Goal: Task Accomplishment & Management: Manage account settings

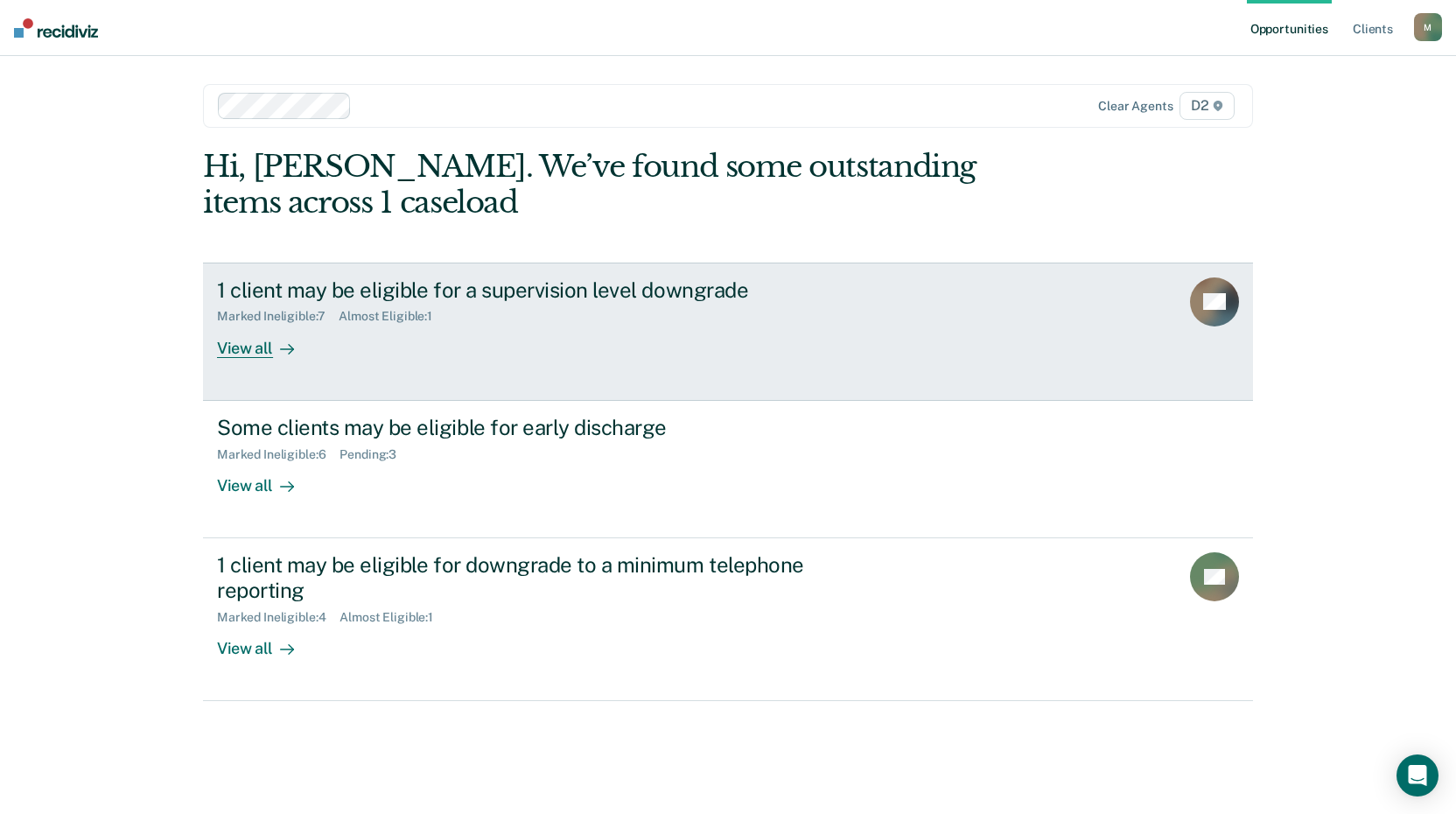
click at [239, 350] on div "View all" at bounding box center [266, 340] width 98 height 34
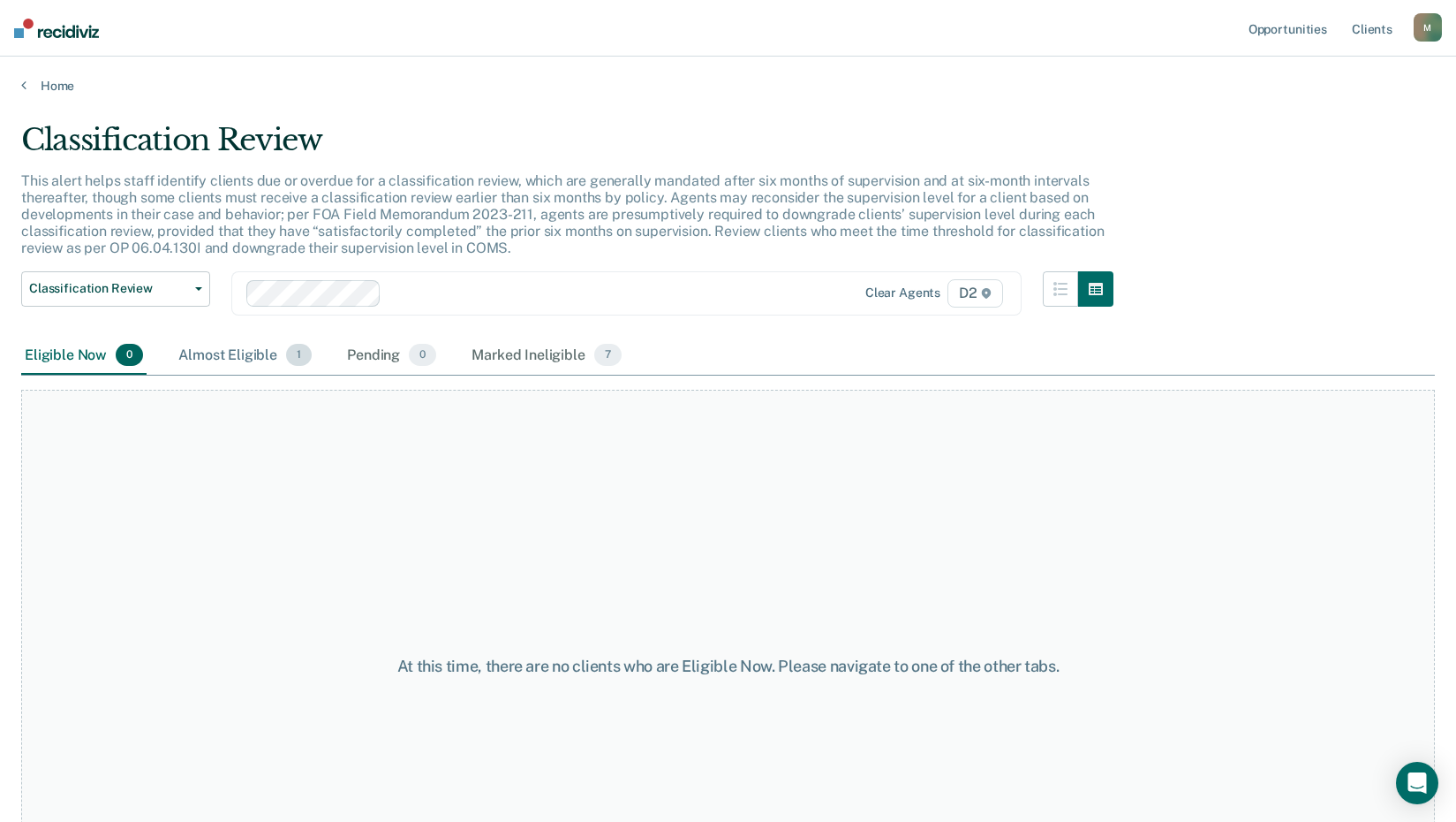
click at [263, 353] on div "Almost Eligible 1" at bounding box center [245, 356] width 141 height 39
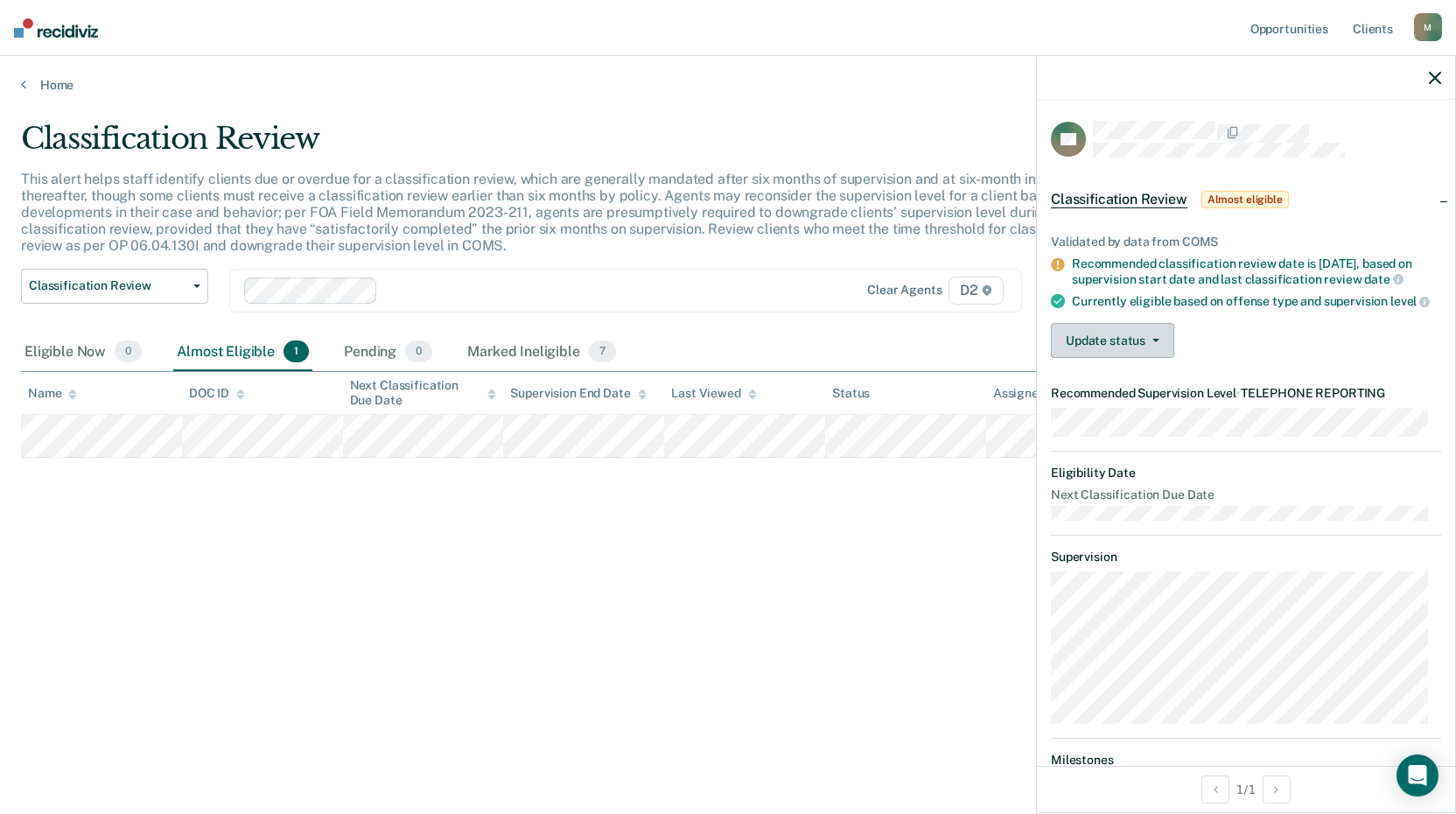
click at [1083, 345] on button "Update status" at bounding box center [1113, 340] width 124 height 35
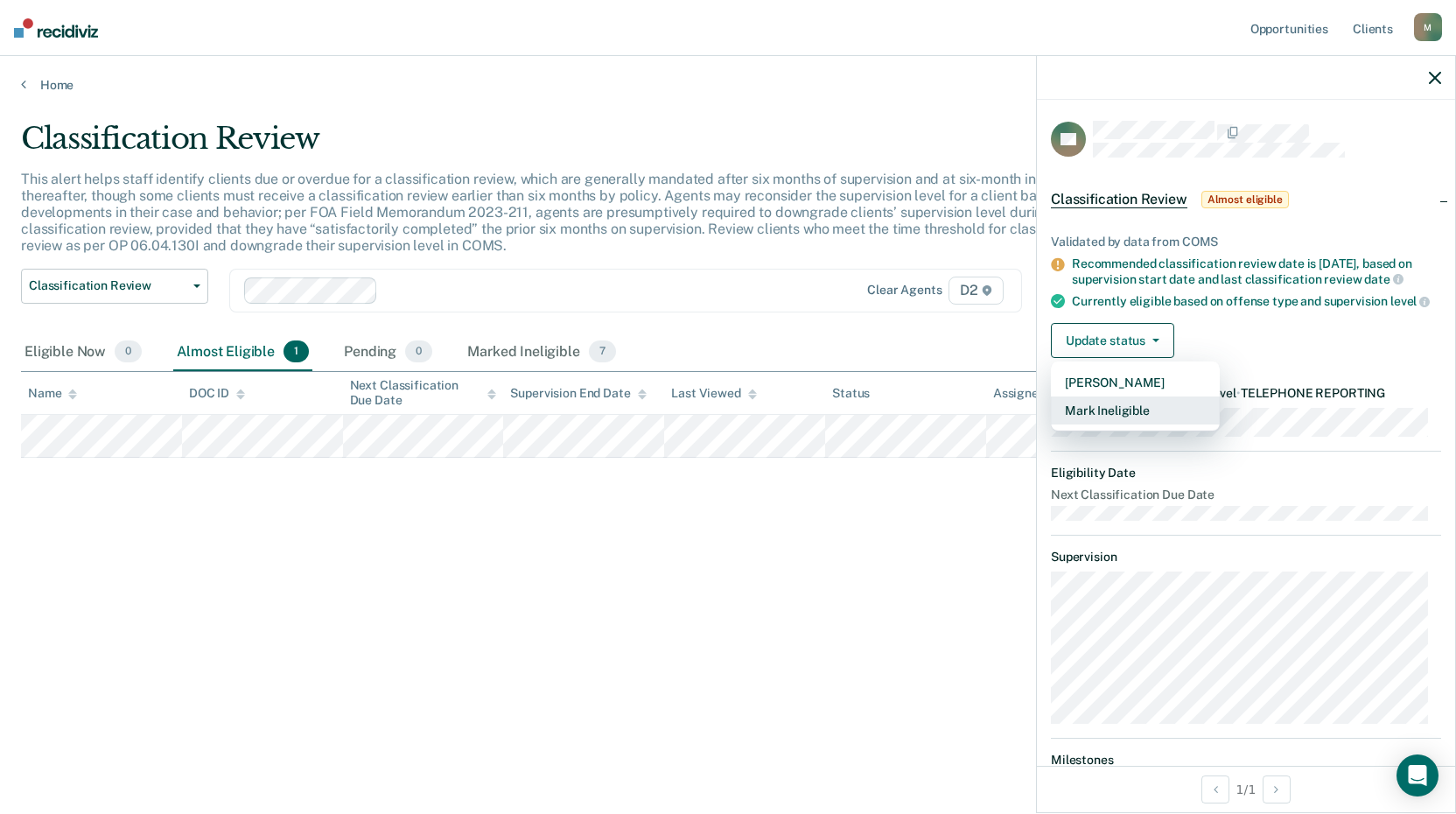
click at [1129, 419] on button "Mark Ineligible" at bounding box center [1135, 410] width 169 height 28
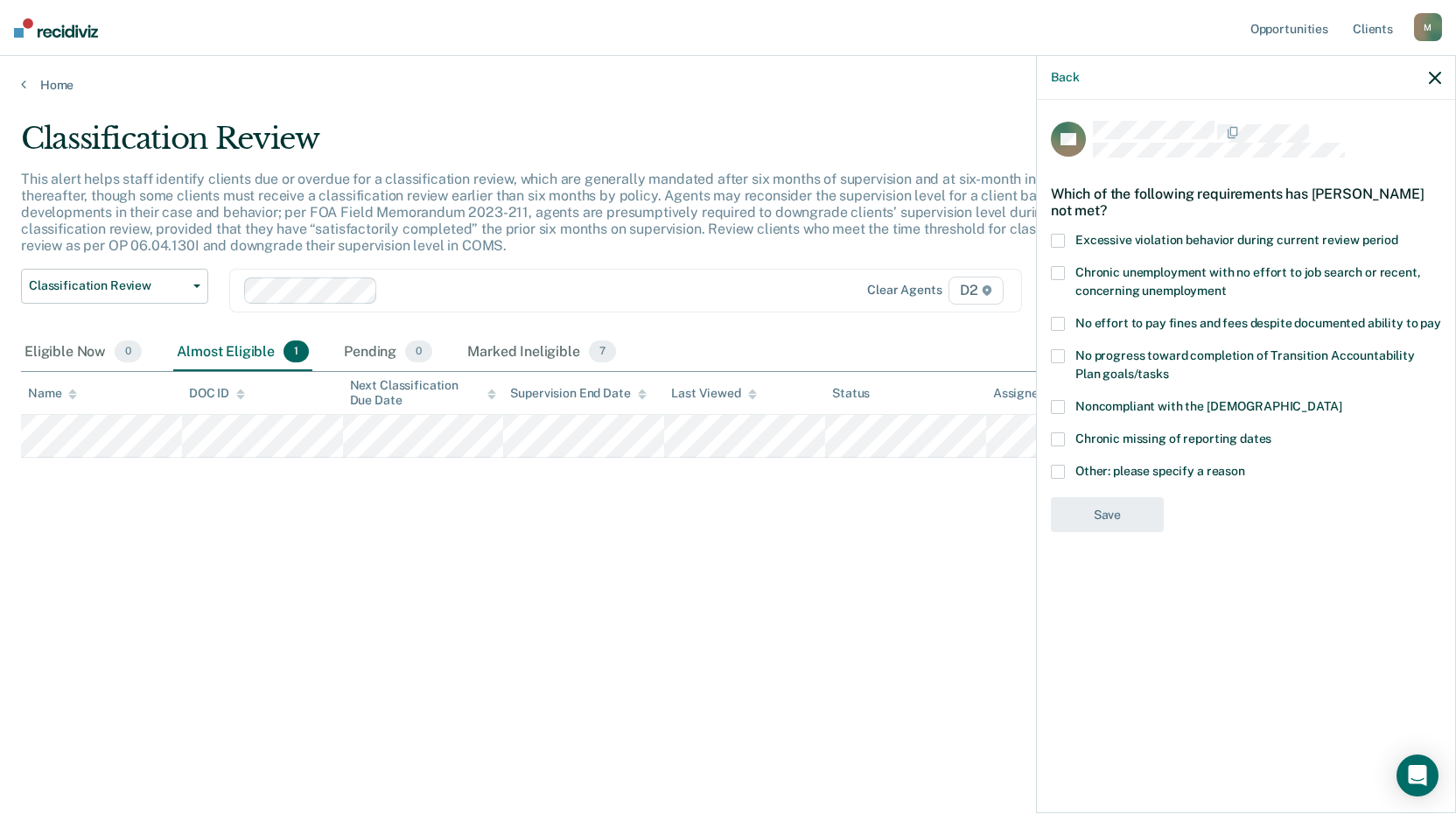
click at [1057, 467] on span at bounding box center [1058, 472] width 14 height 14
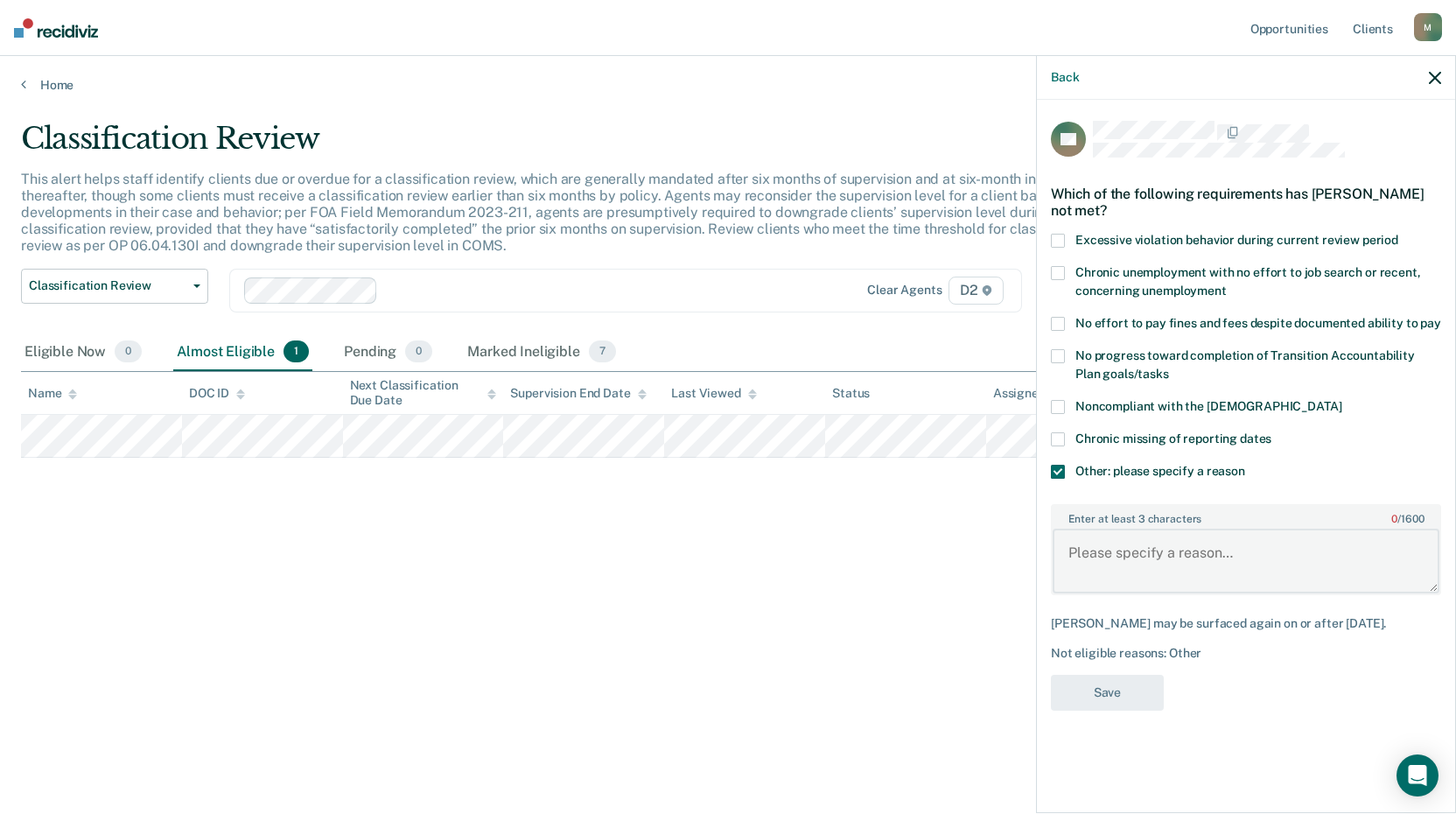
click at [1116, 542] on textarea "Enter at least 3 characters 0 / 1600" at bounding box center [1245, 561] width 386 height 65
type textarea "Judge does not allow telephone reporting"
click at [1091, 703] on button "Save" at bounding box center [1107, 692] width 113 height 36
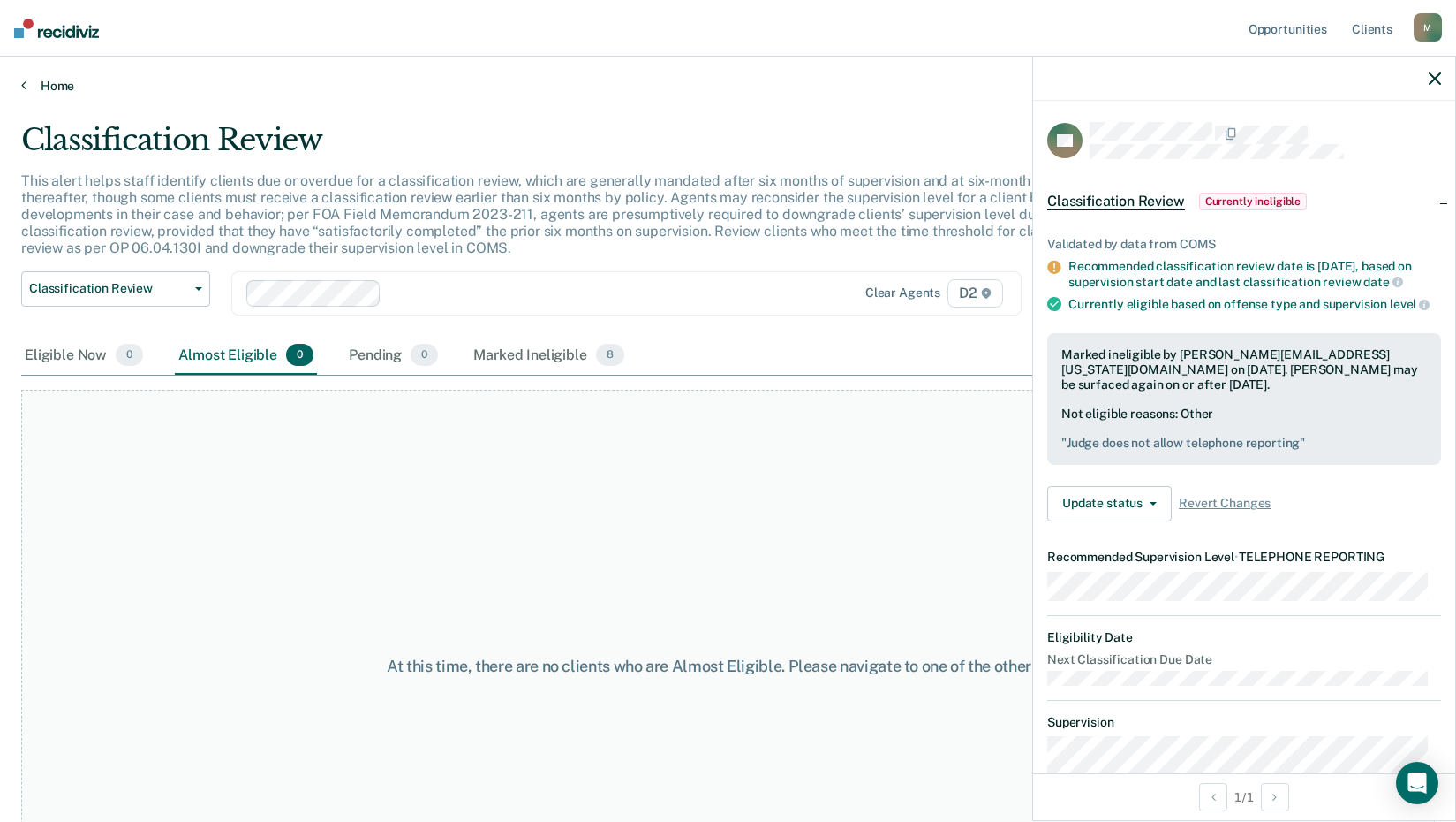
click at [39, 85] on link "Home" at bounding box center [728, 86] width 1413 height 16
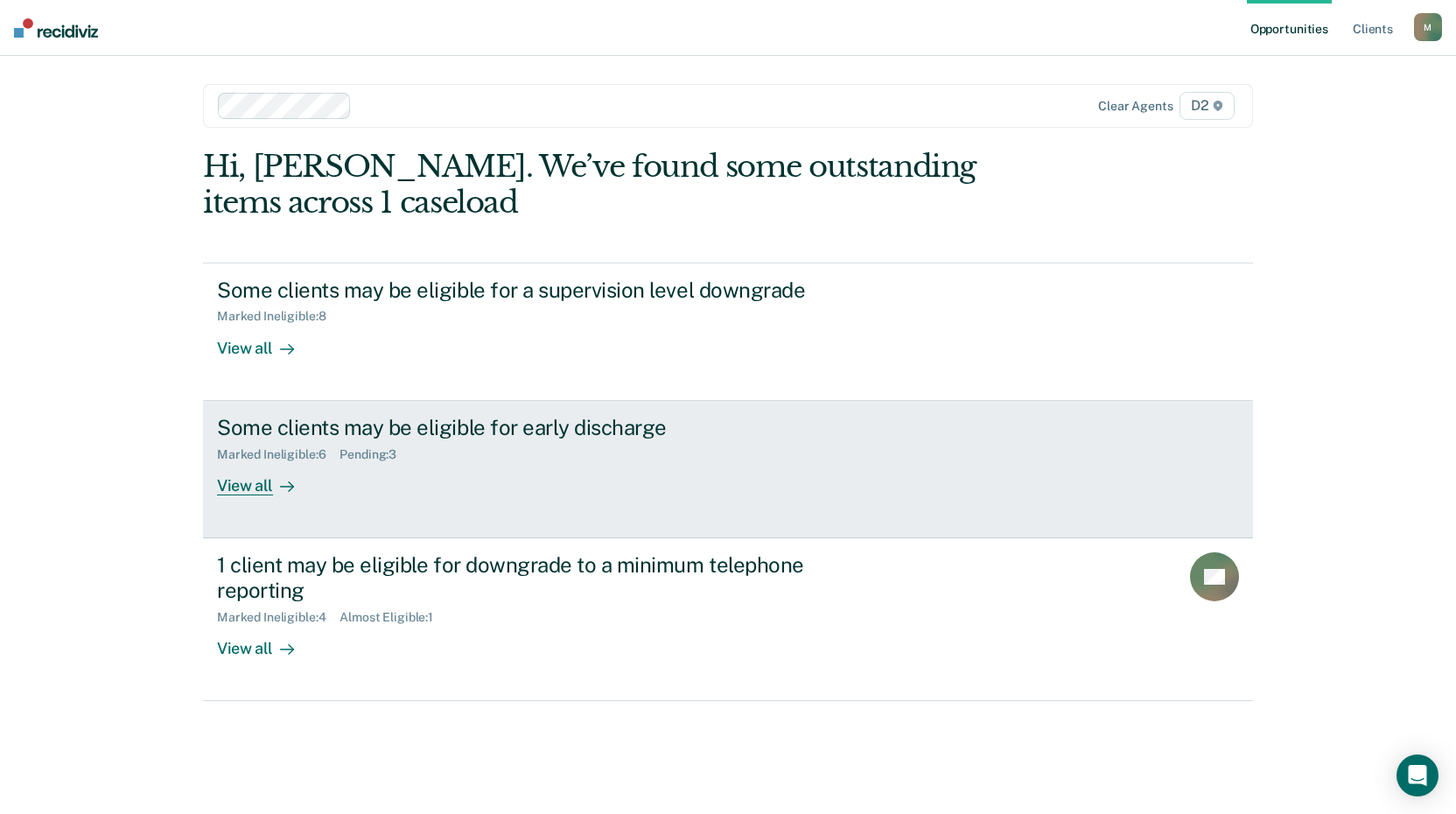
click at [326, 483] on div "Some clients may be eligible for early discharge Marked Ineligible : 6 Pending …" at bounding box center [544, 455] width 656 height 80
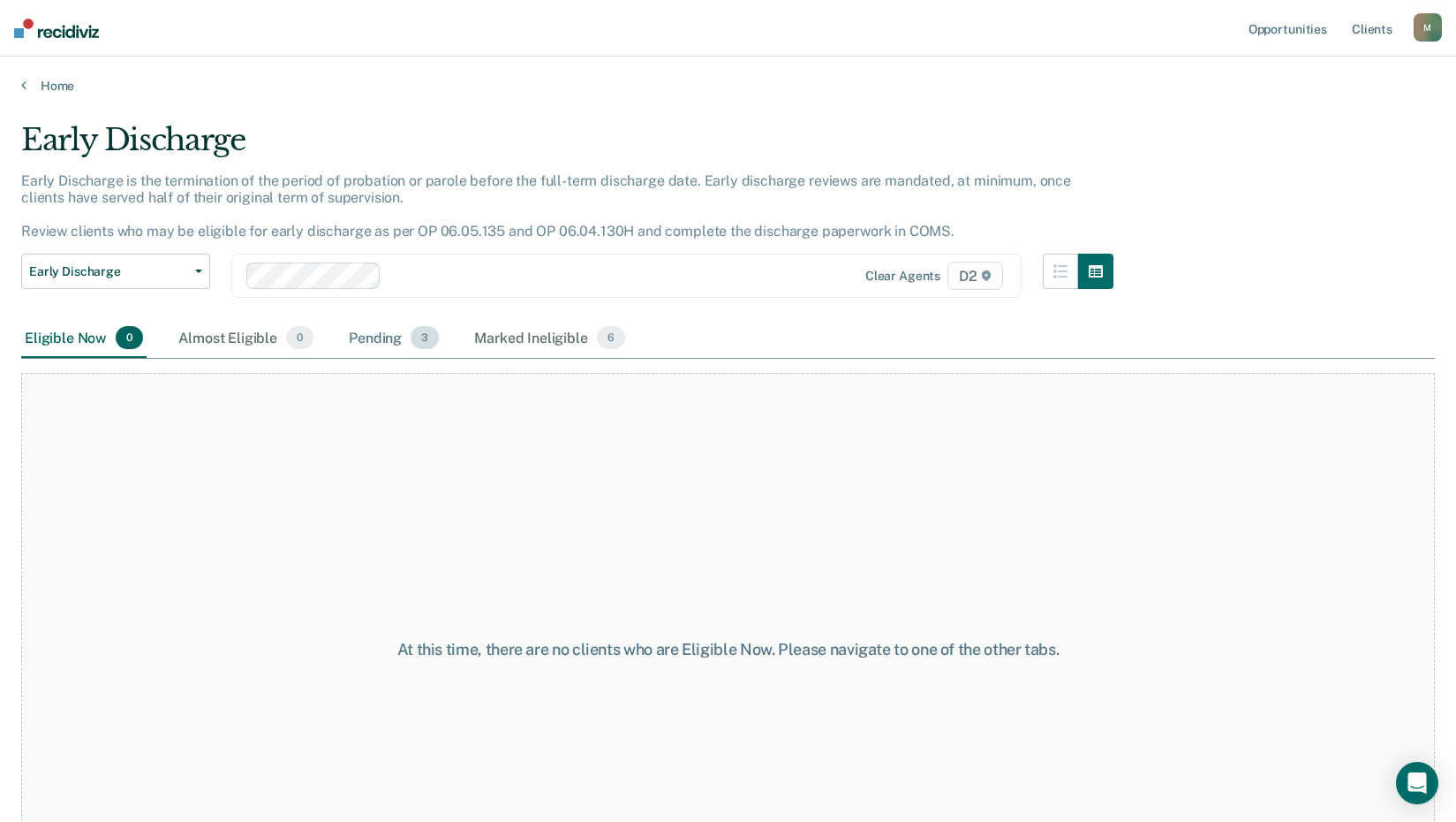
click at [364, 332] on div "Pending 3" at bounding box center [394, 338] width 97 height 39
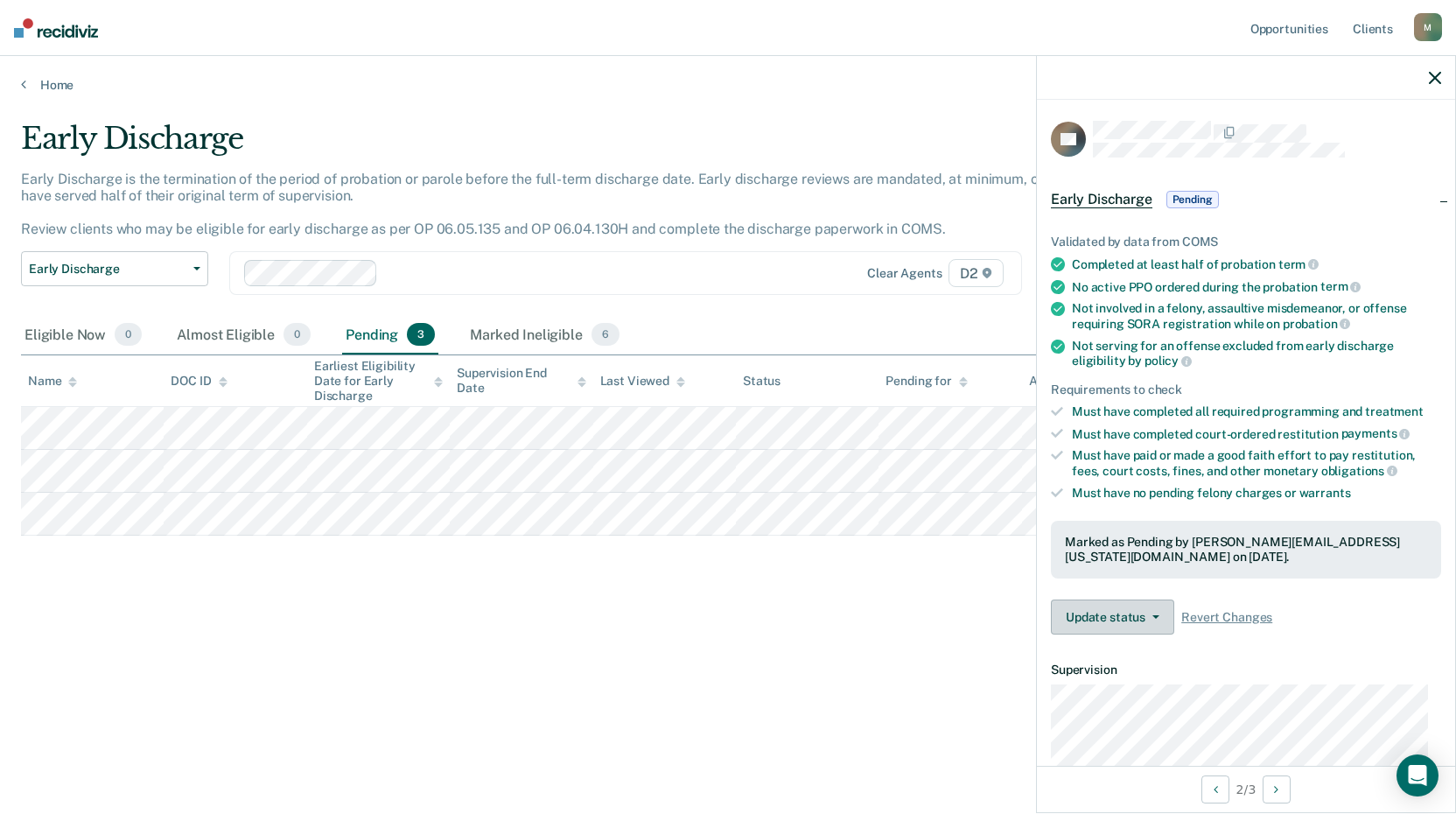
click at [1091, 603] on button "Update status" at bounding box center [1113, 617] width 124 height 35
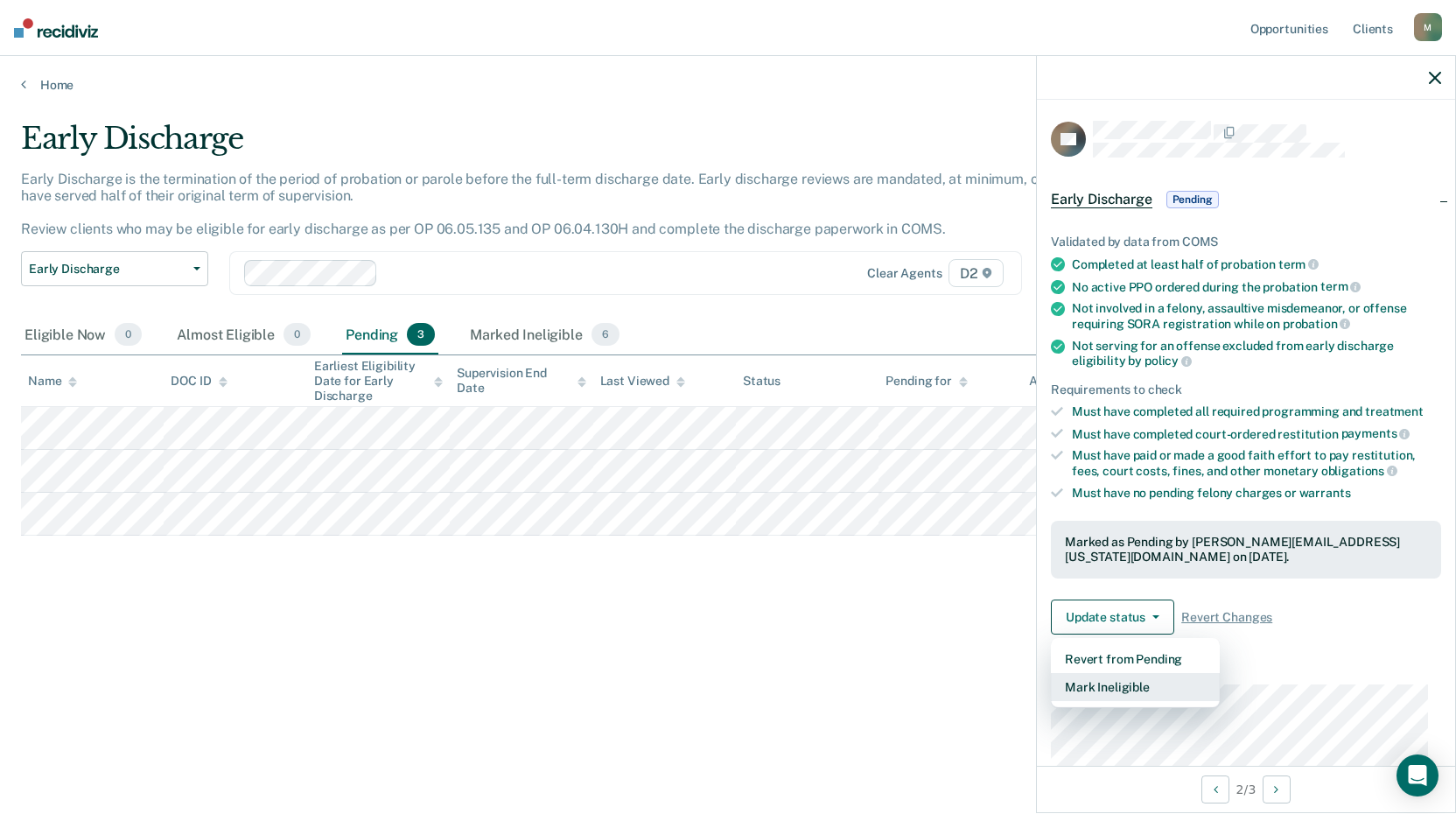
click at [1104, 685] on button "Mark Ineligible" at bounding box center [1135, 687] width 169 height 28
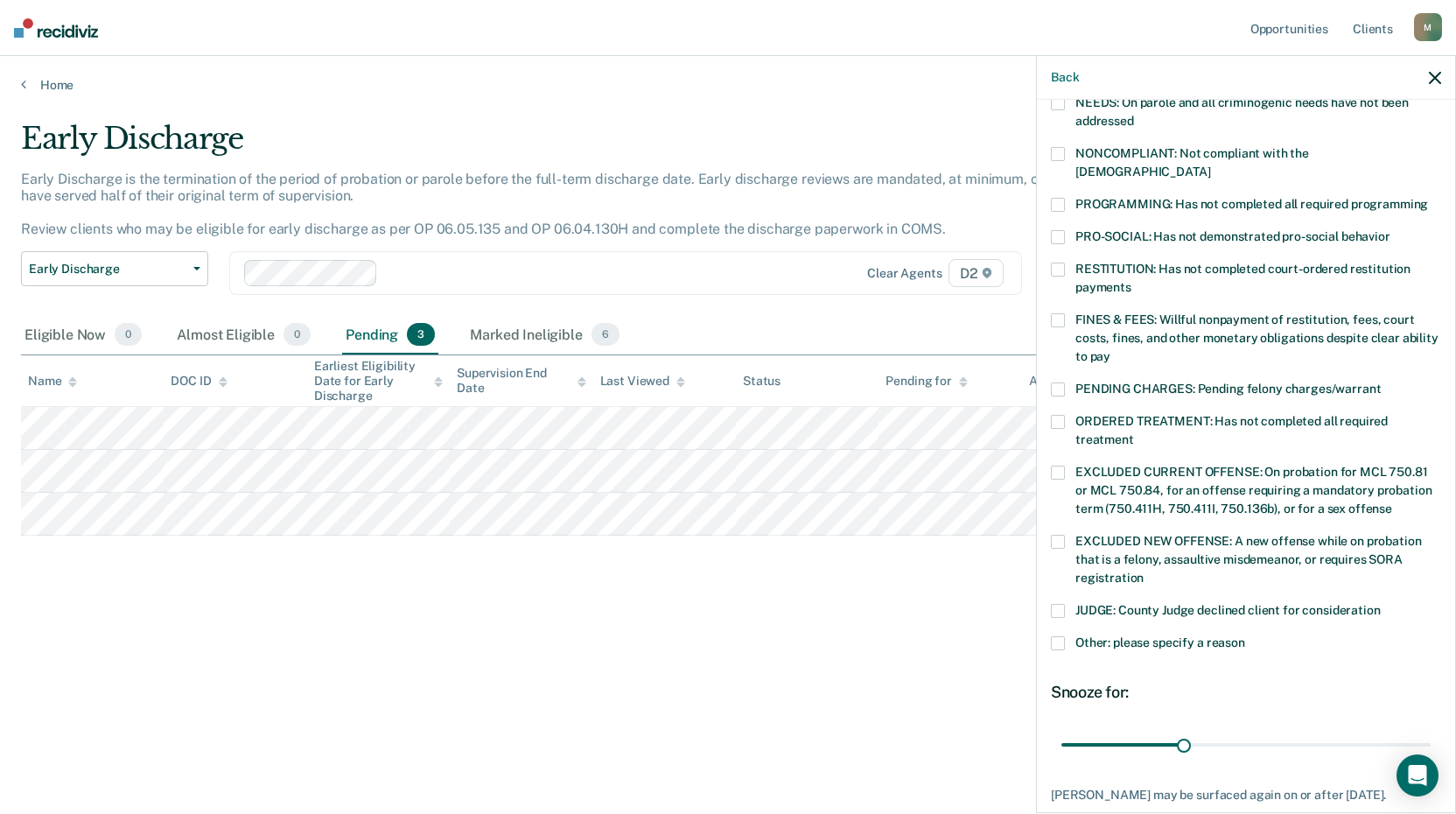
scroll to position [350, 0]
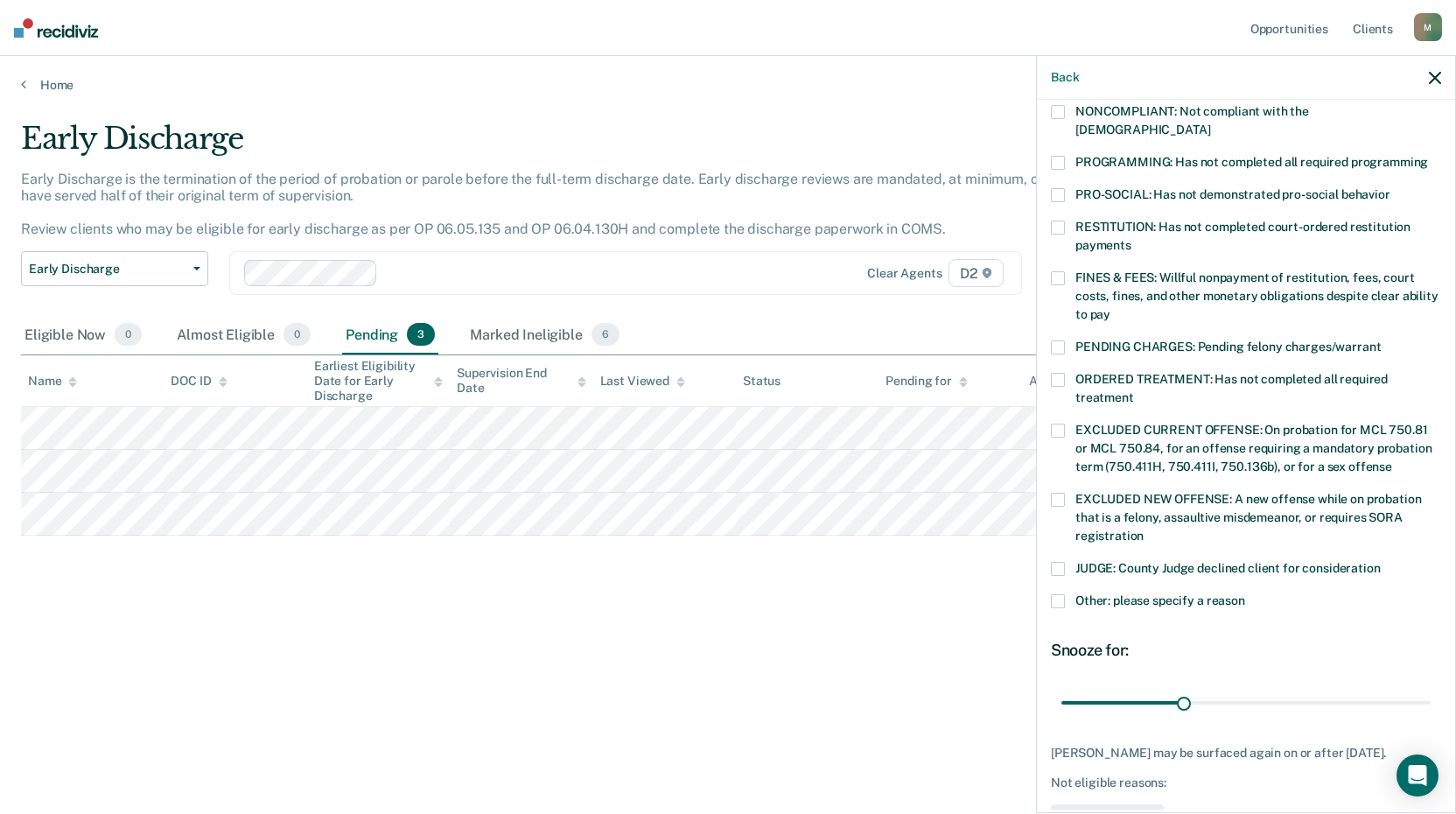
click at [1065, 492] on label "EXCLUDED NEW OFFENSE: A new offense while on probation that is a felony, assaul…" at bounding box center [1246, 520] width 390 height 55
drag, startPoint x: 1180, startPoint y: 683, endPoint x: 1418, endPoint y: 687, distance: 238.0
type input "90"
click at [1418, 687] on input "range" at bounding box center [1245, 701] width 370 height 30
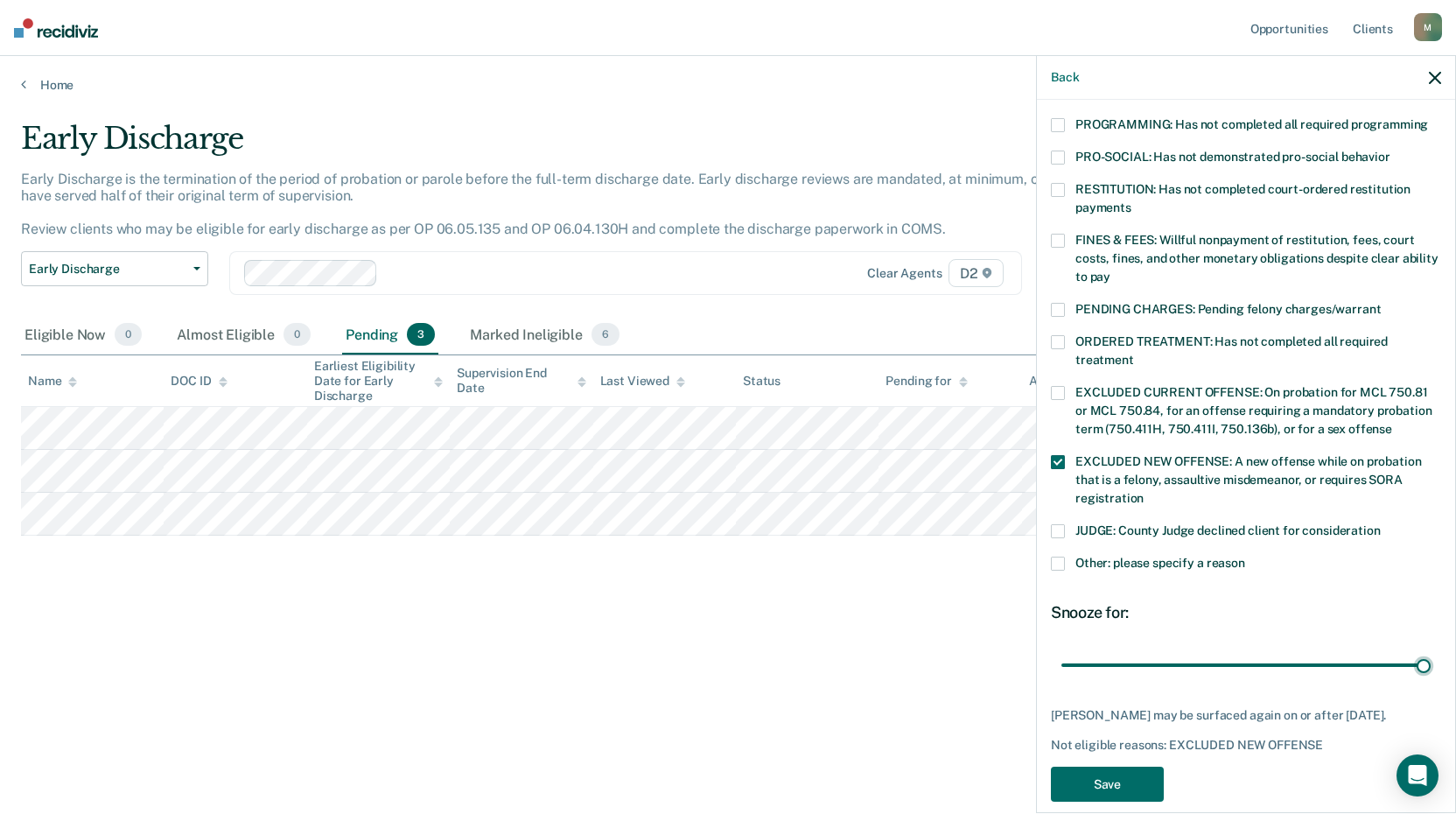
scroll to position [406, 0]
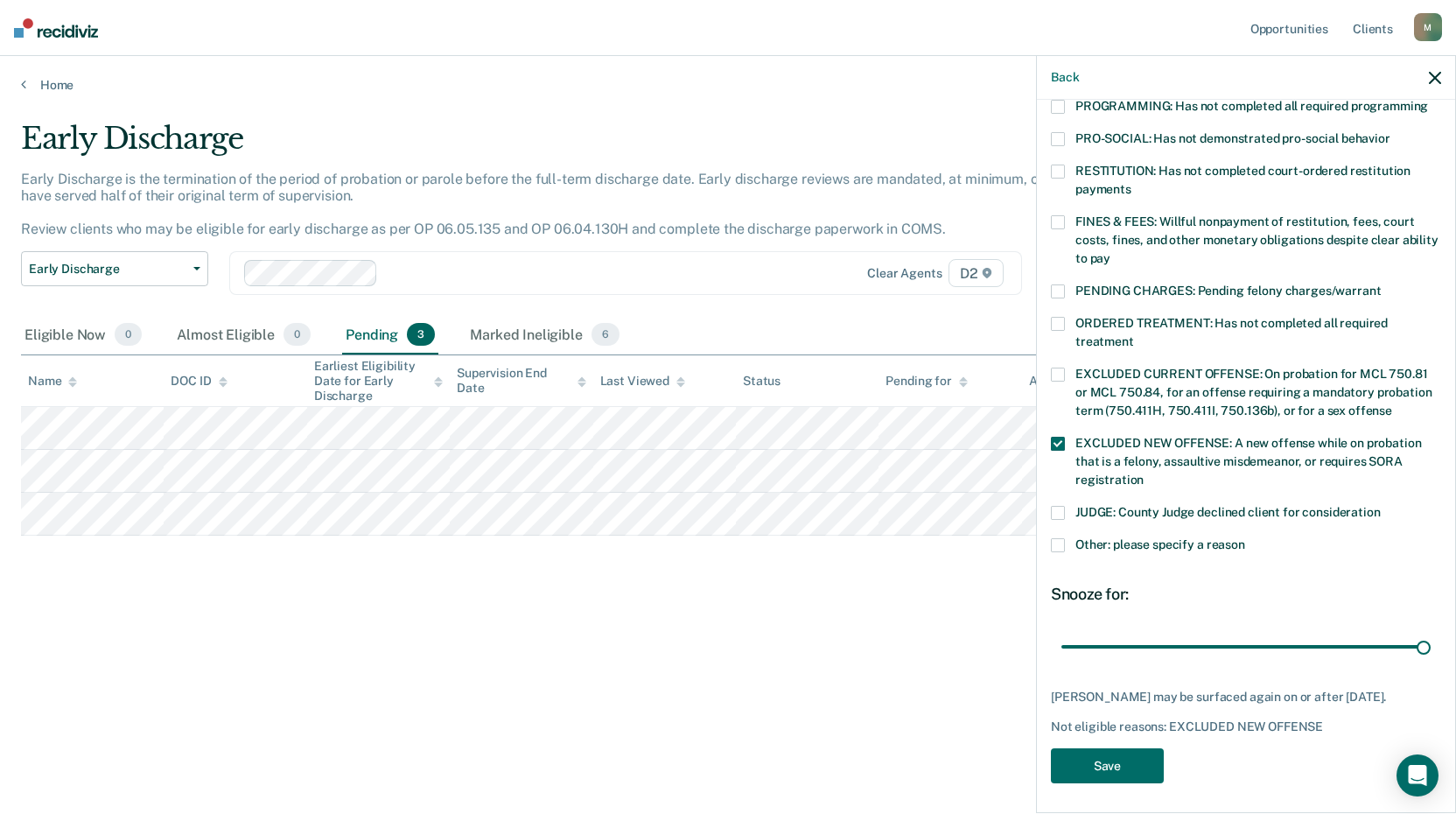
drag, startPoint x: 1052, startPoint y: 524, endPoint x: 1077, endPoint y: 523, distance: 25.0
click at [1073, 538] on label "Other: please specify a reason" at bounding box center [1246, 547] width 390 height 19
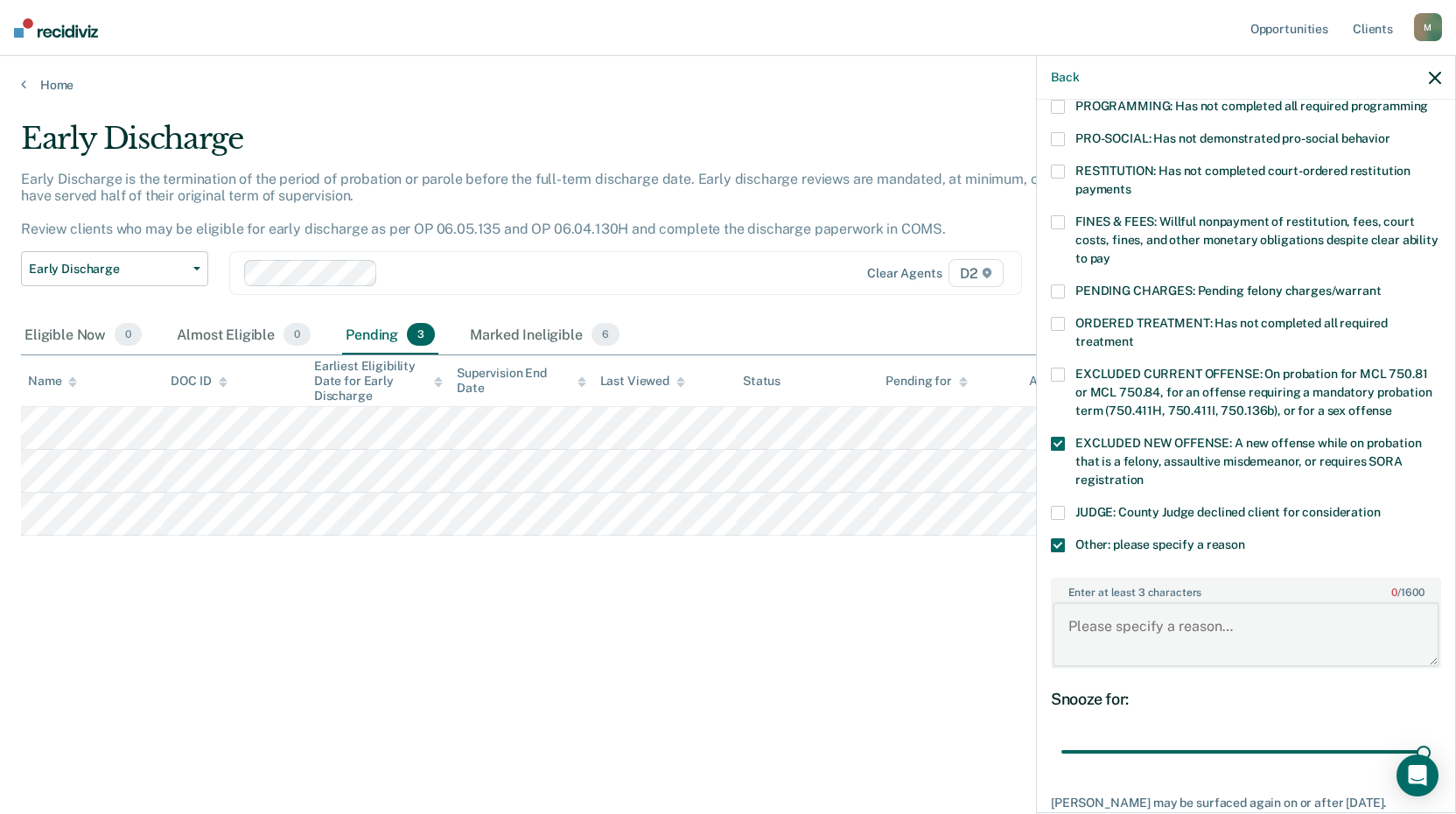
click at [1136, 619] on textarea "Enter at least 3 characters 0 / 1600" at bounding box center [1245, 635] width 386 height 65
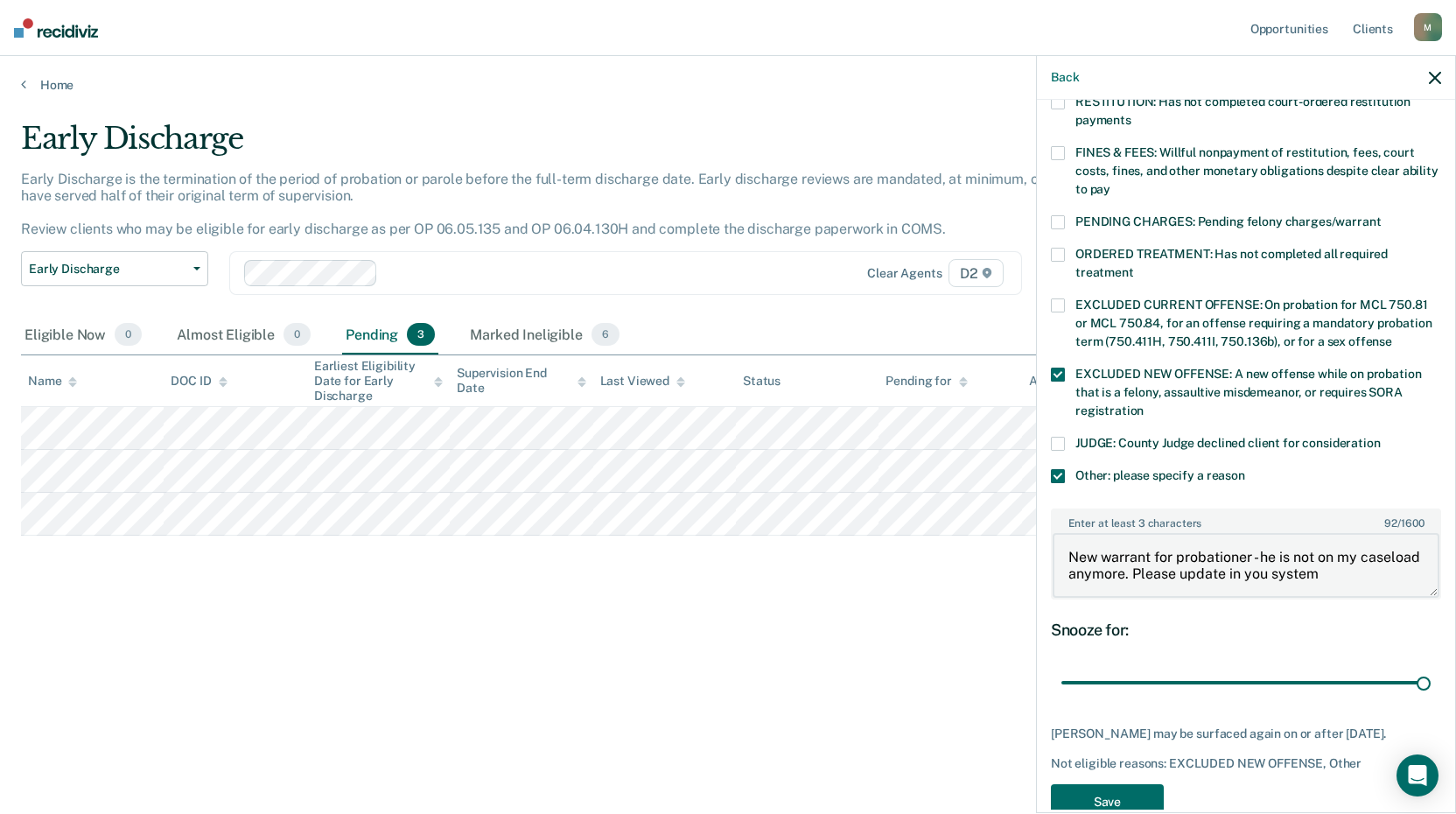
scroll to position [512, 0]
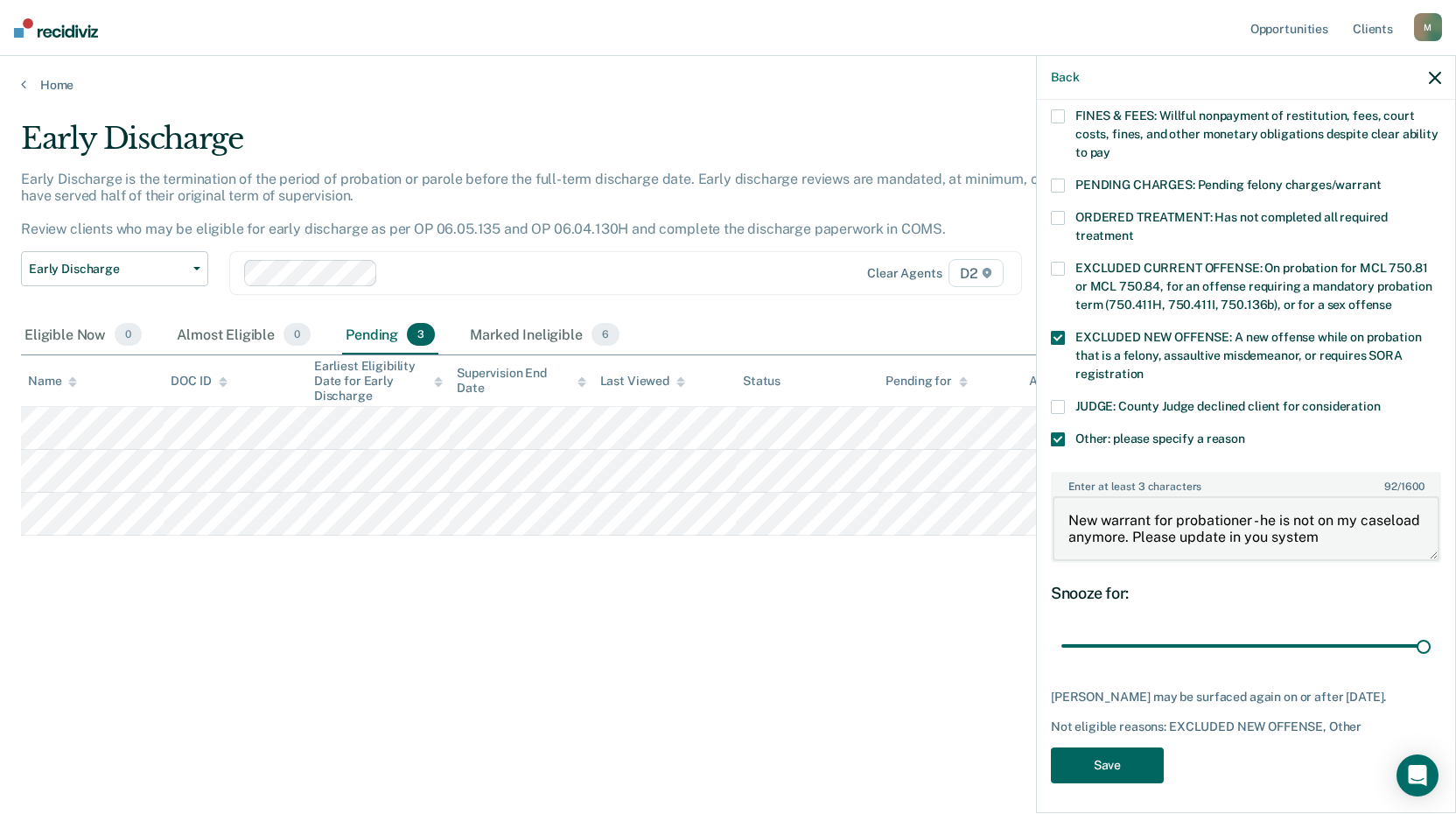
type textarea "New warrant for probationer - he is not on my caseload anymore. Please update i…"
click at [1121, 764] on button "Save" at bounding box center [1107, 765] width 113 height 36
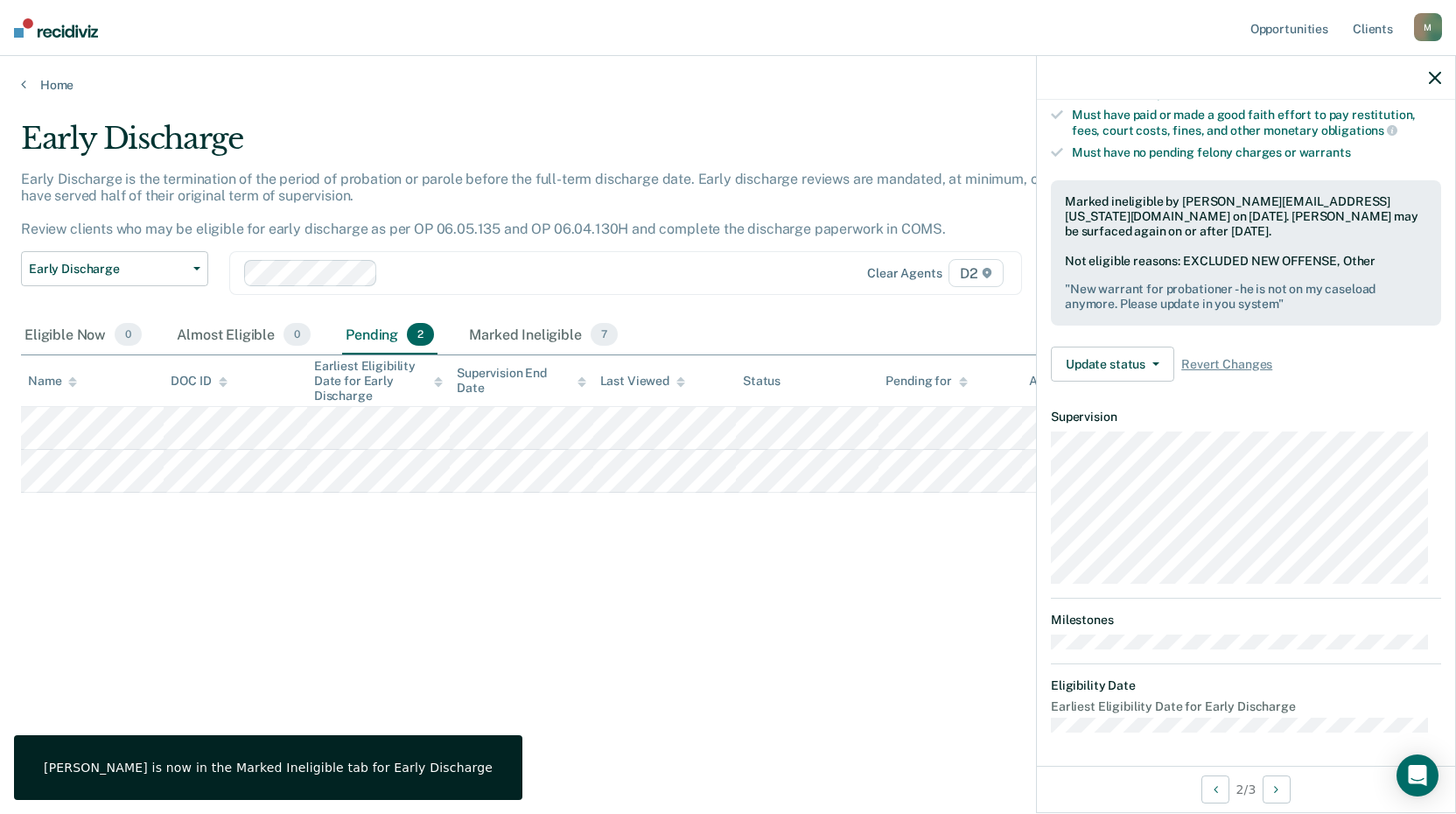
scroll to position [404, 0]
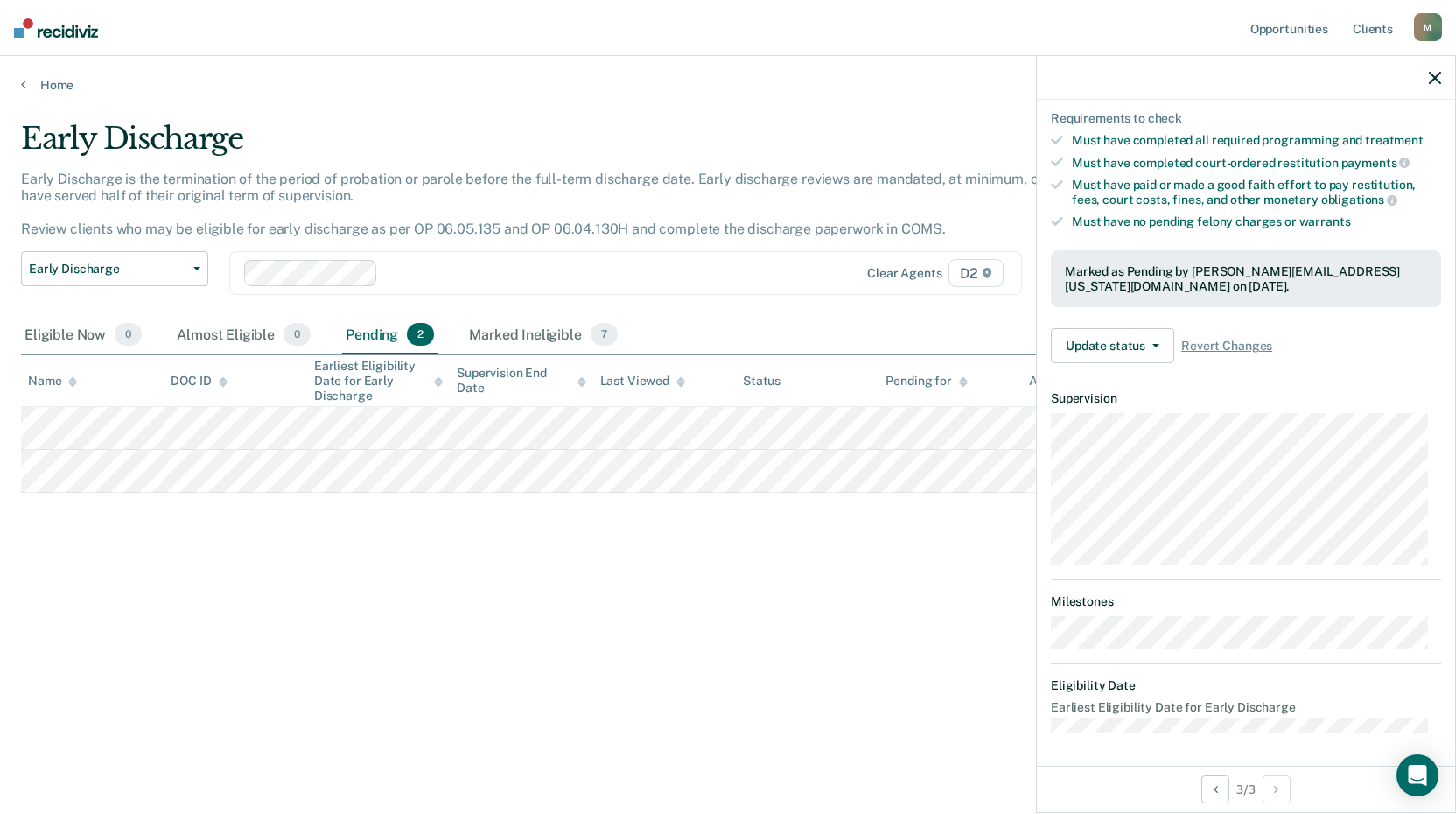
click at [40, 76] on div "Home" at bounding box center [728, 74] width 1456 height 36
click at [1367, 28] on link "Client s" at bounding box center [1373, 27] width 47 height 56
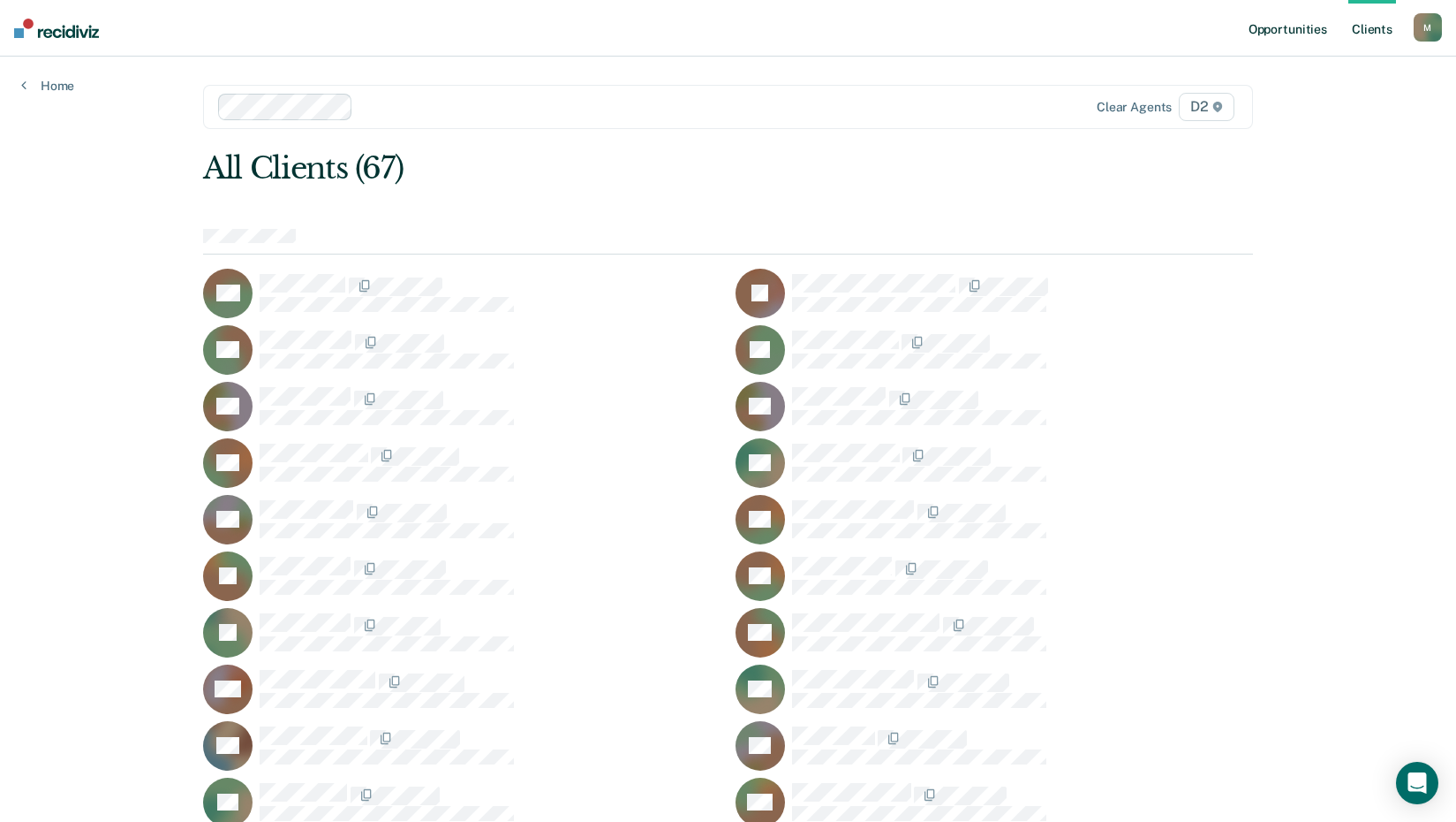
click at [1289, 32] on link "Opportunities" at bounding box center [1288, 28] width 86 height 56
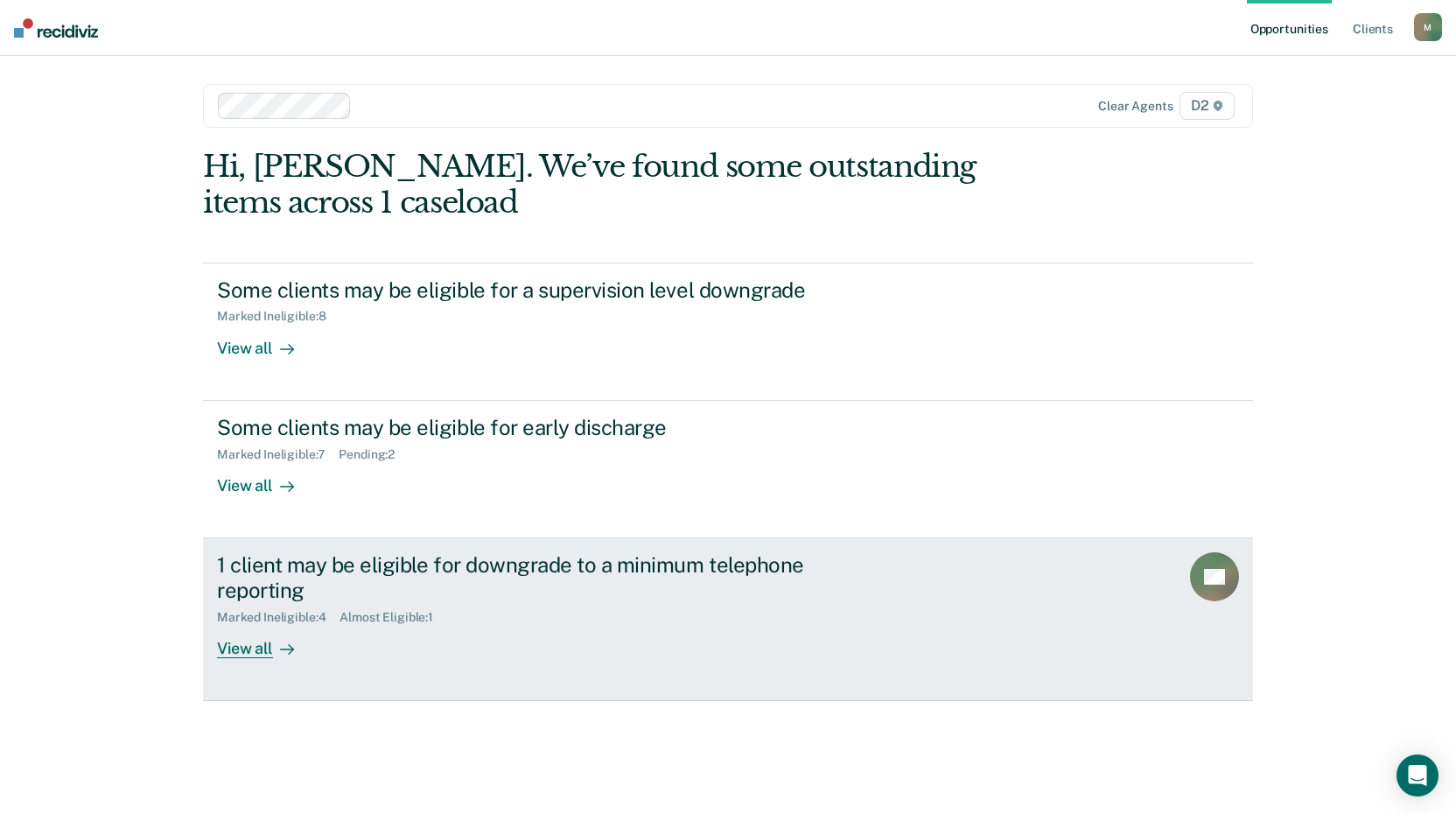
click at [228, 644] on div "View all" at bounding box center [266, 640] width 98 height 34
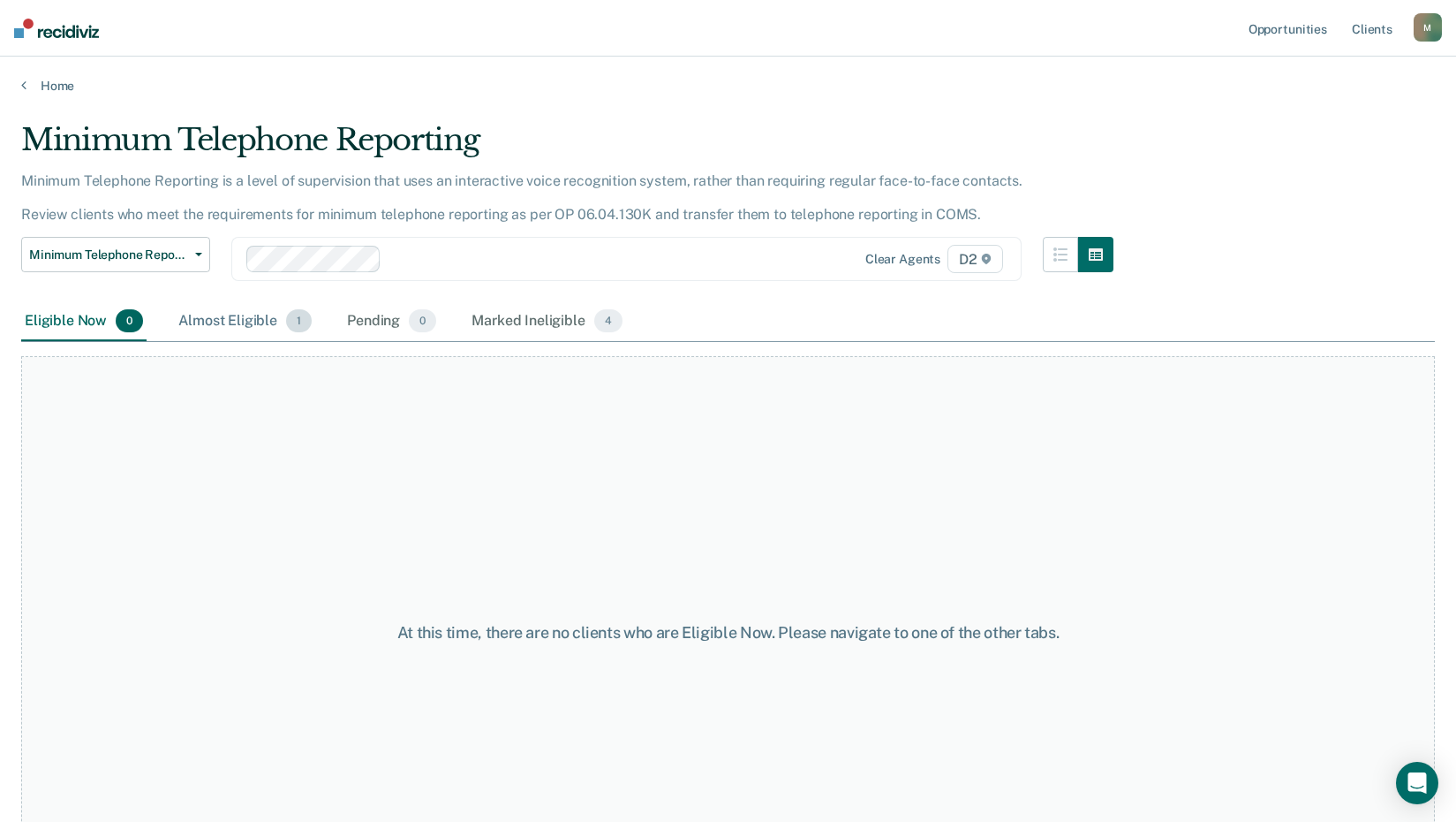
click at [235, 318] on div "Almost Eligible 1" at bounding box center [245, 321] width 141 height 39
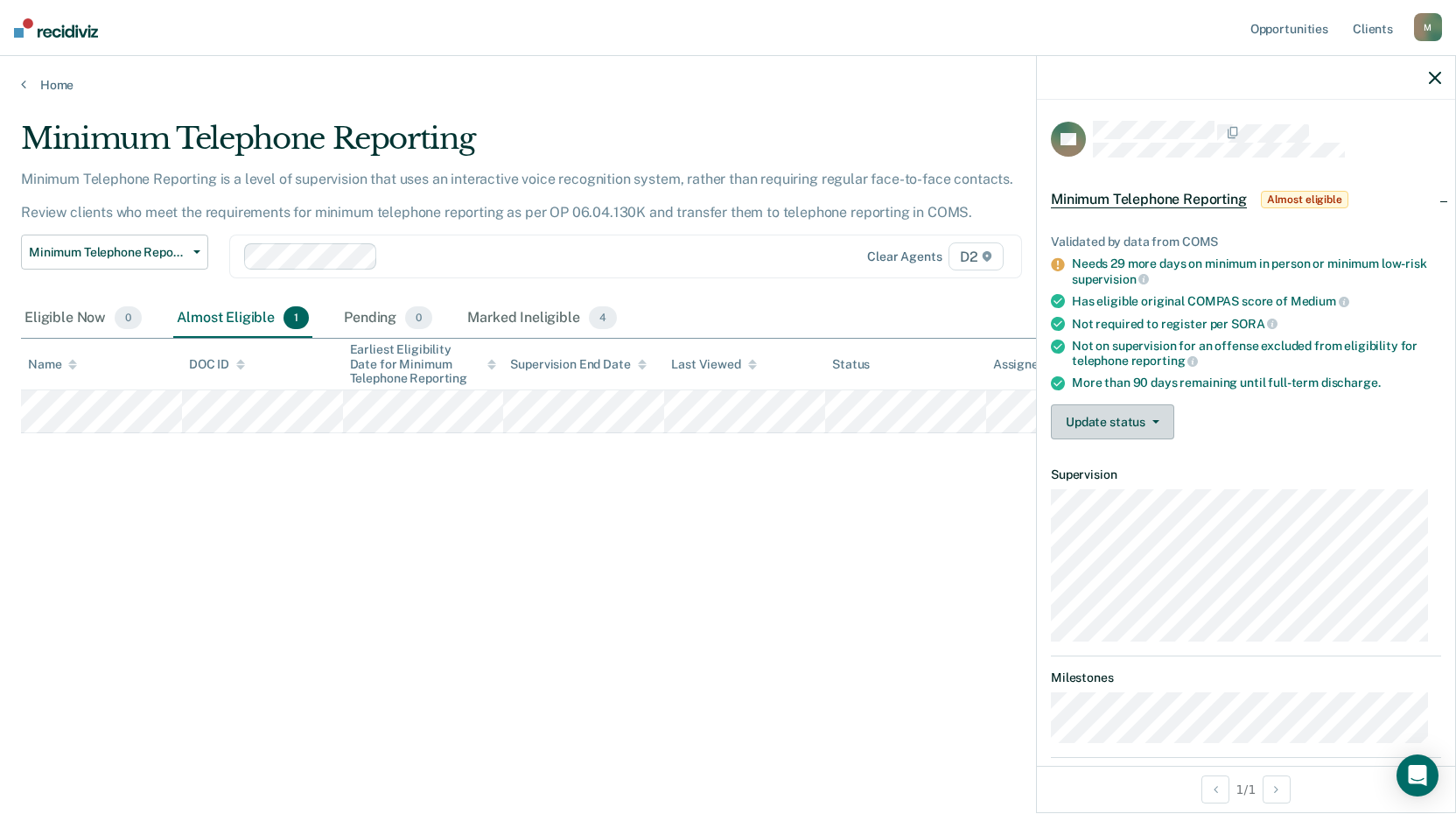
click at [1095, 414] on button "Update status" at bounding box center [1113, 422] width 124 height 35
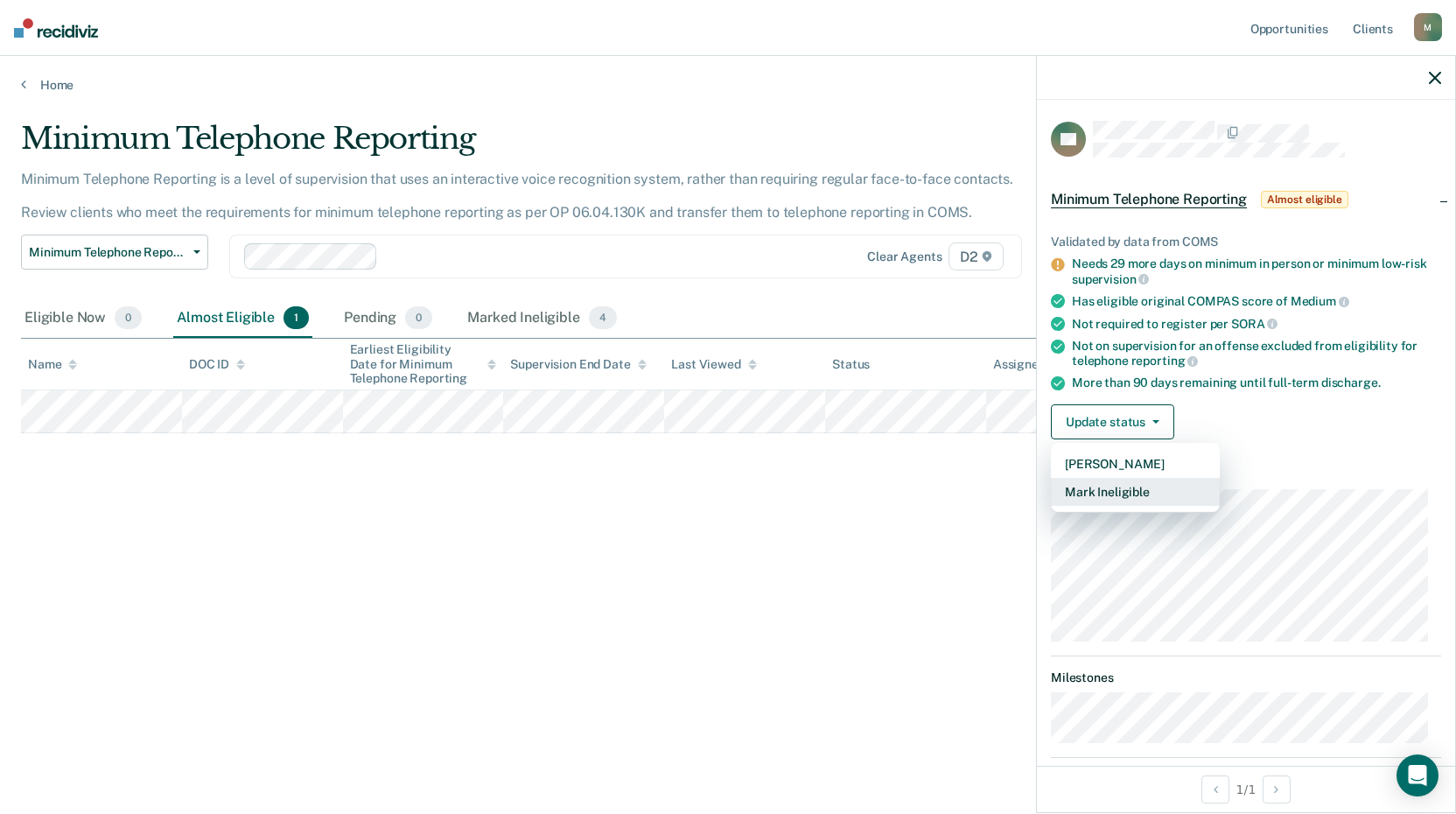
click at [1096, 478] on button "Mark Ineligible" at bounding box center [1135, 491] width 169 height 28
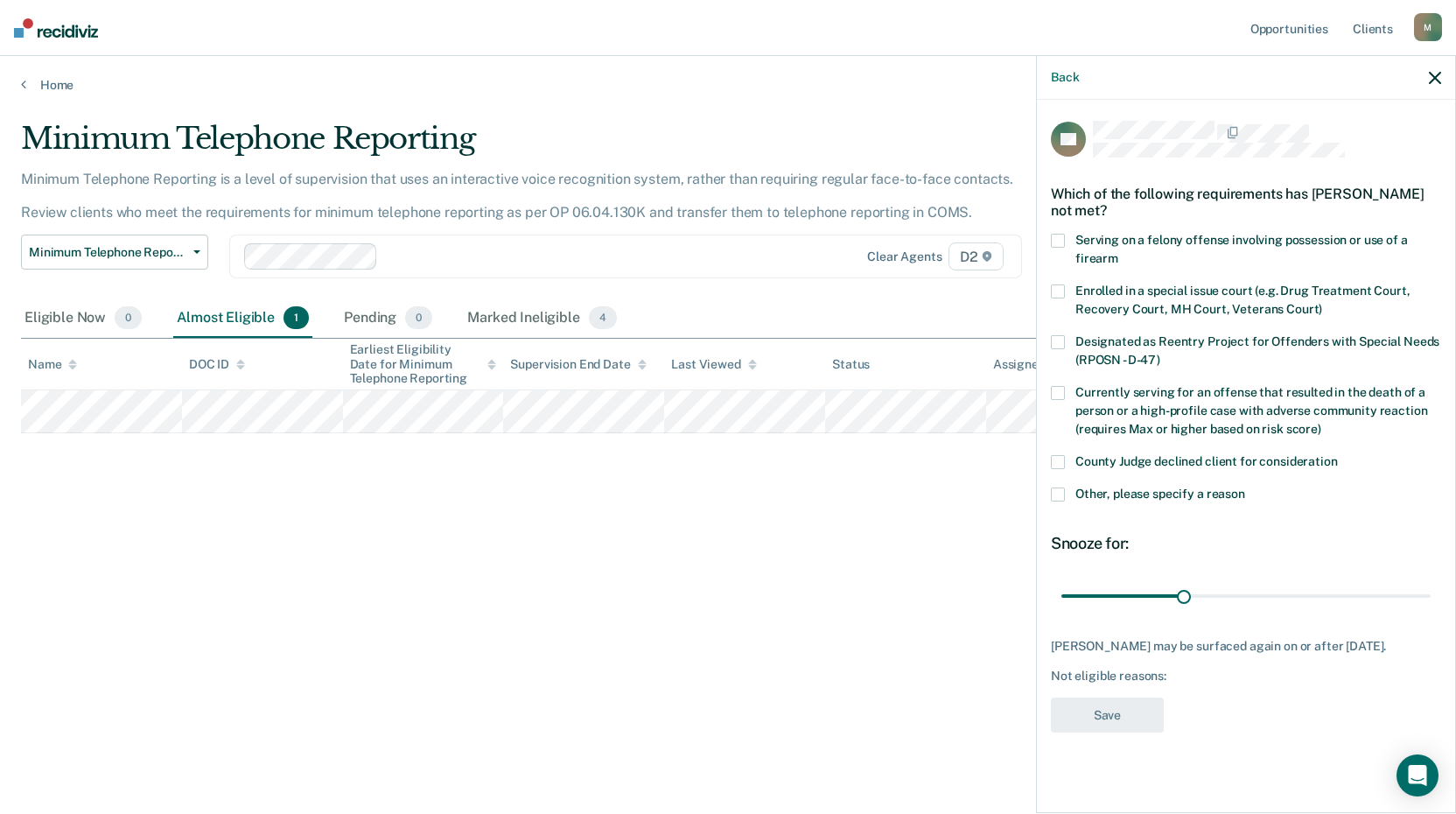
click at [1062, 493] on span at bounding box center [1058, 494] width 14 height 14
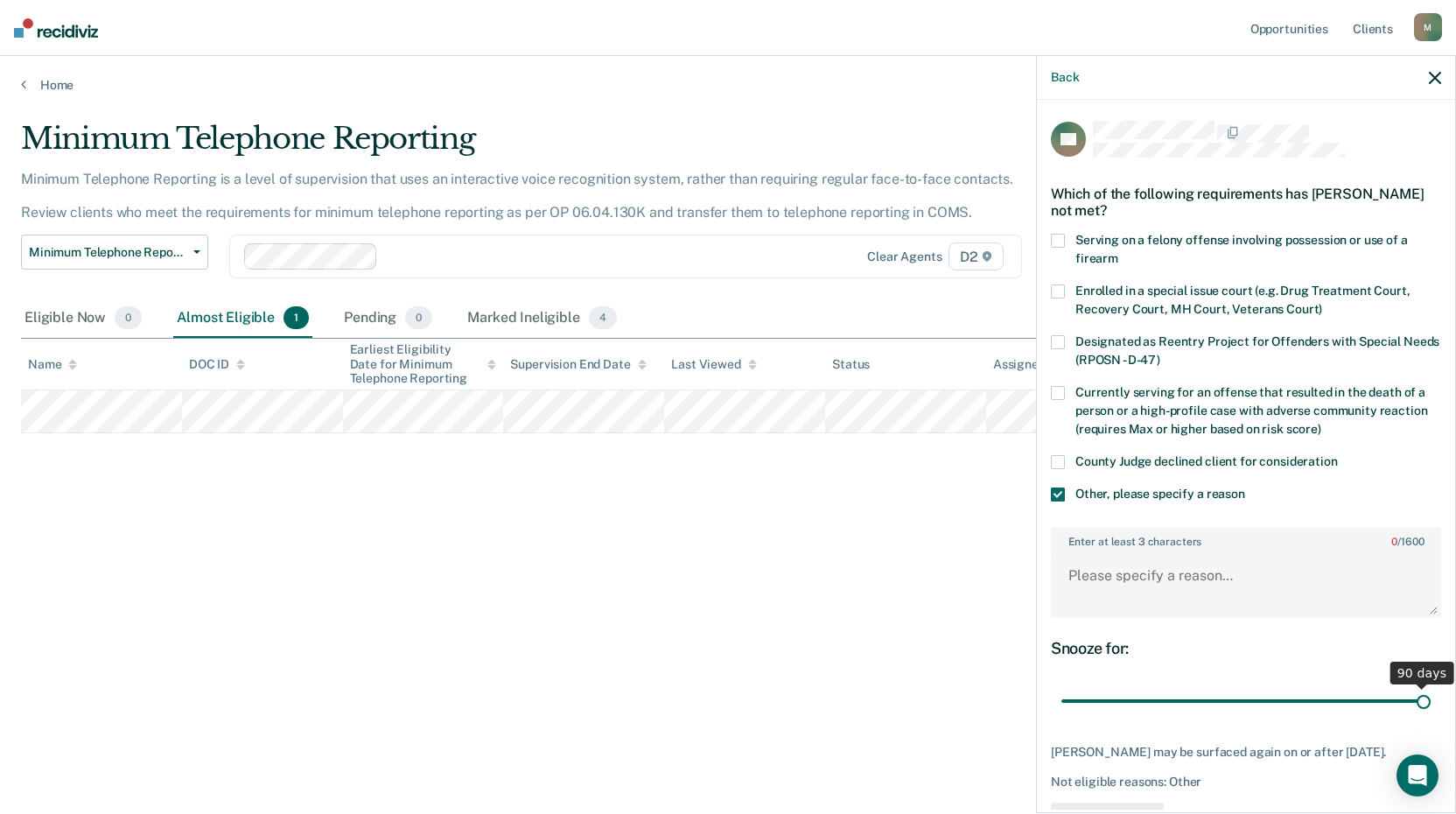
drag, startPoint x: 1177, startPoint y: 701, endPoint x: 1462, endPoint y: 670, distance: 286.7
type input "90"
click at [1431, 686] on input "range" at bounding box center [1245, 700] width 370 height 30
click at [1093, 582] on textarea "Enter at least 3 characters 0 / 1600" at bounding box center [1245, 584] width 386 height 65
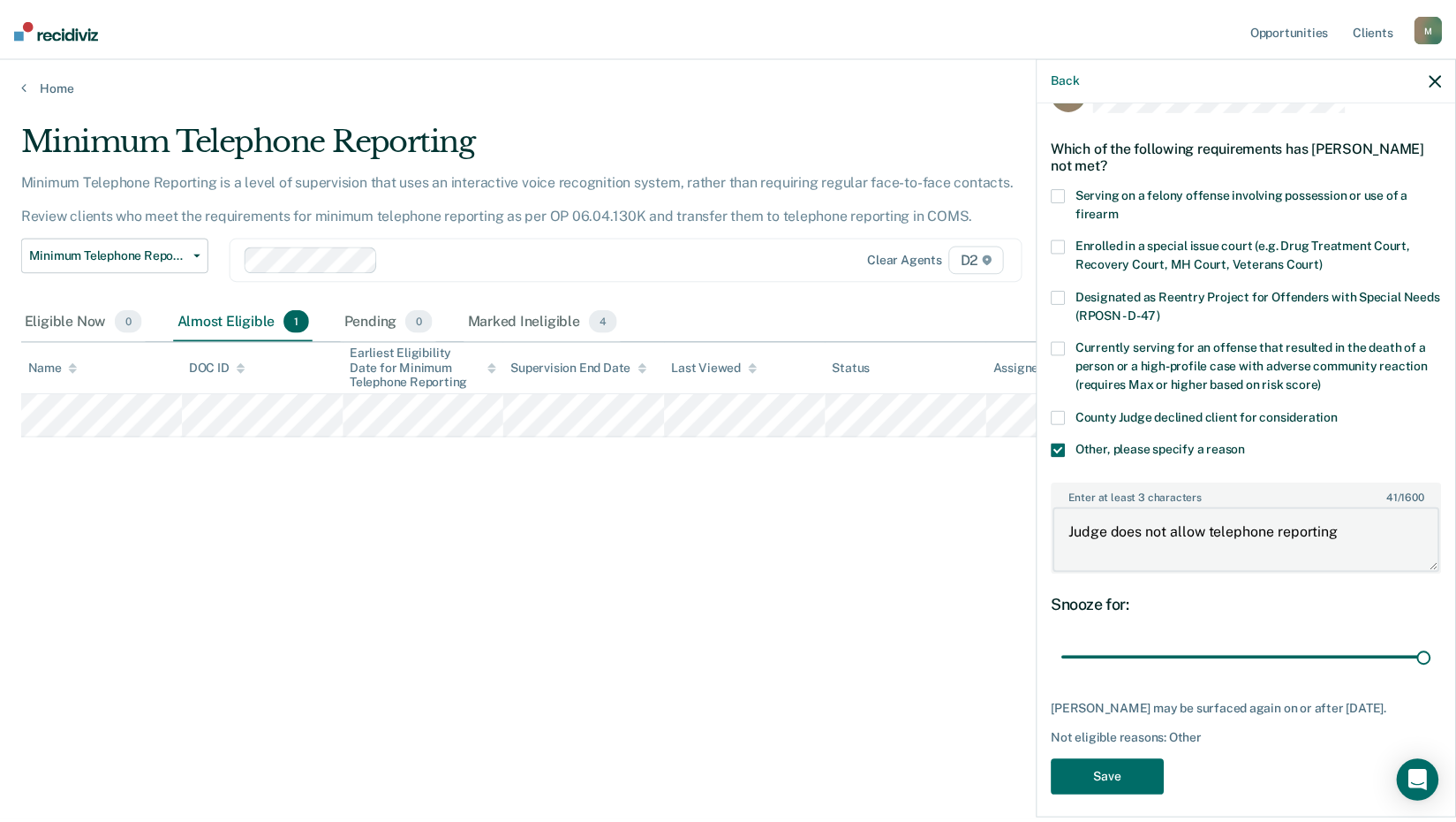
scroll to position [74, 0]
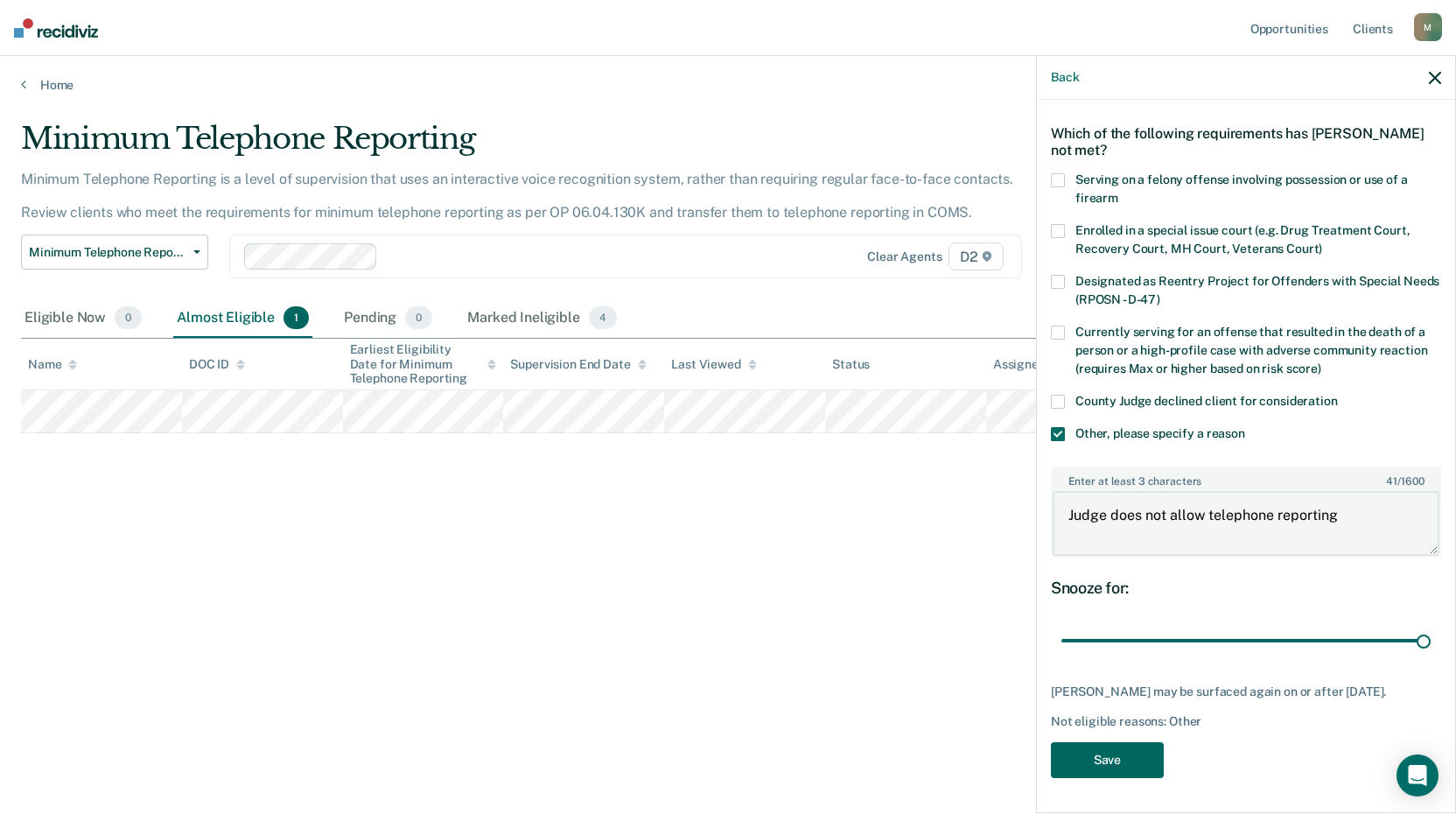
type textarea "Judge does not allow telephone reporting"
click at [1091, 753] on button "Save" at bounding box center [1107, 760] width 113 height 36
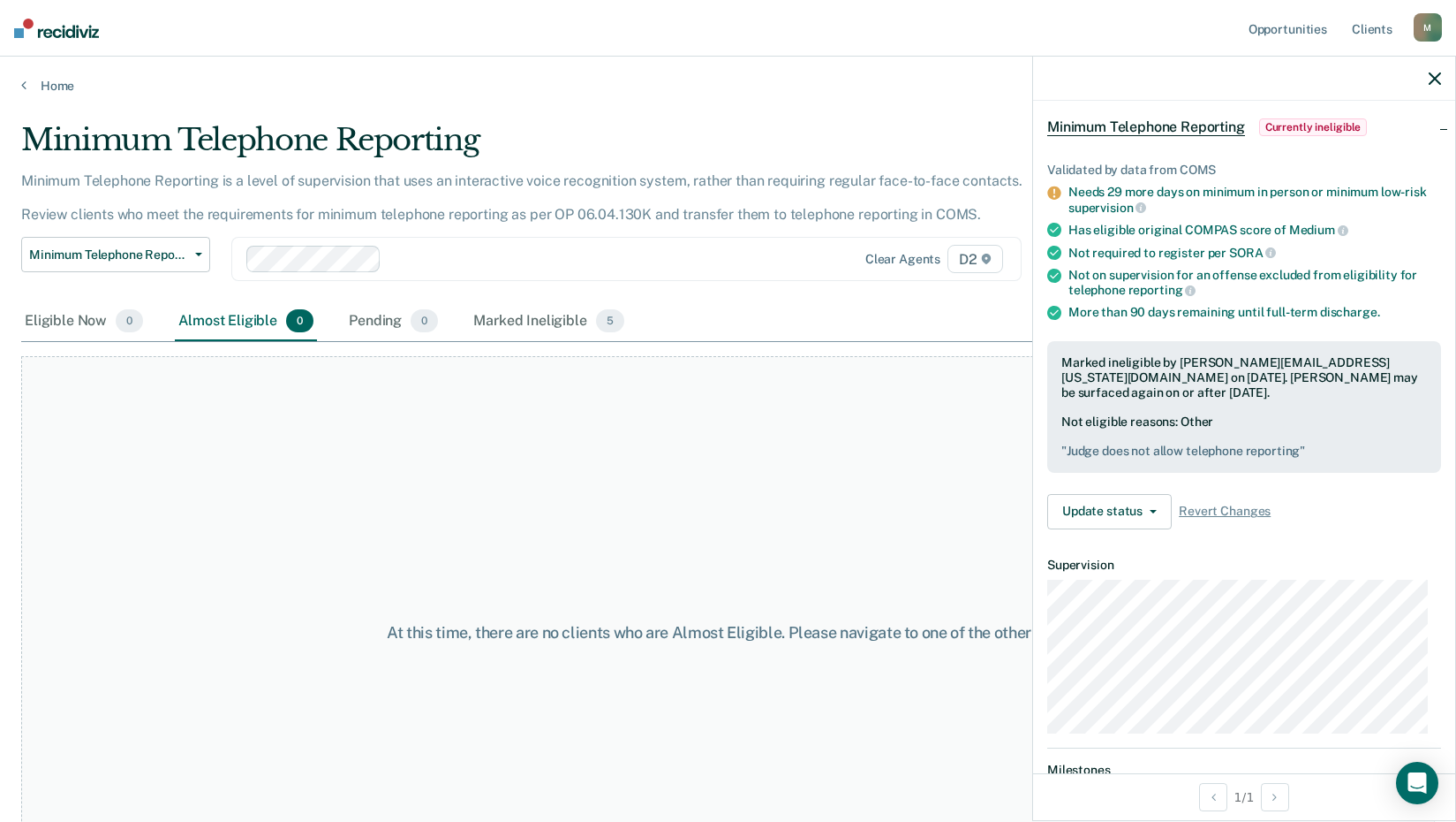
click at [1428, 81] on div at bounding box center [1244, 78] width 422 height 45
click at [1428, 70] on div at bounding box center [1244, 78] width 422 height 45
